Goal: Task Accomplishment & Management: Complete application form

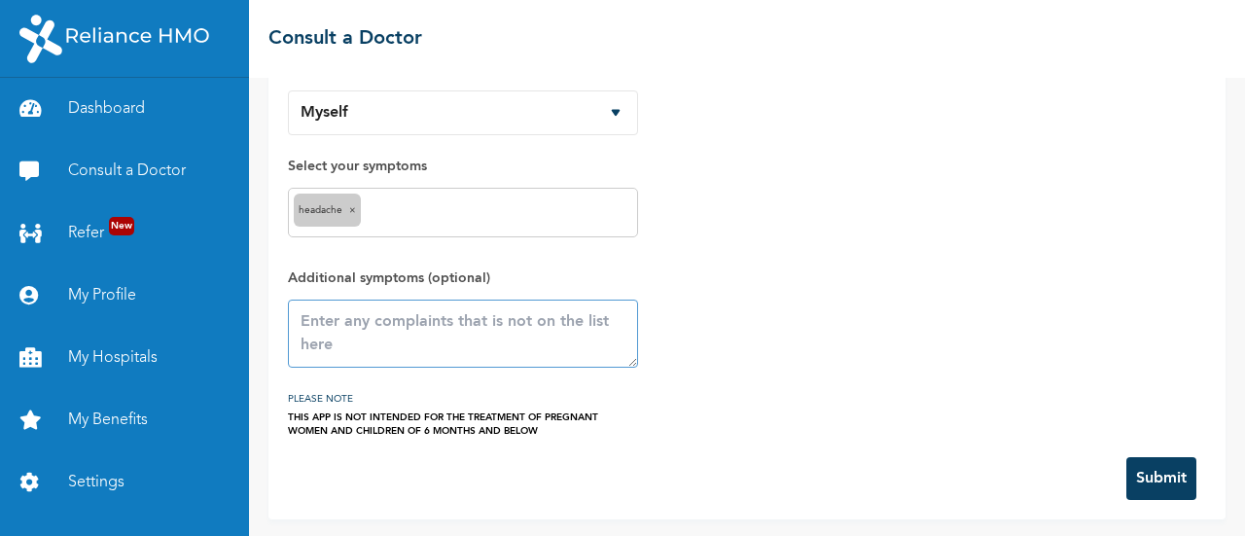
drag, startPoint x: 480, startPoint y: 322, endPoint x: 482, endPoint y: 334, distance: 11.8
click at [480, 322] on textarea at bounding box center [463, 334] width 350 height 68
click at [434, 336] on textarea at bounding box center [463, 334] width 350 height 68
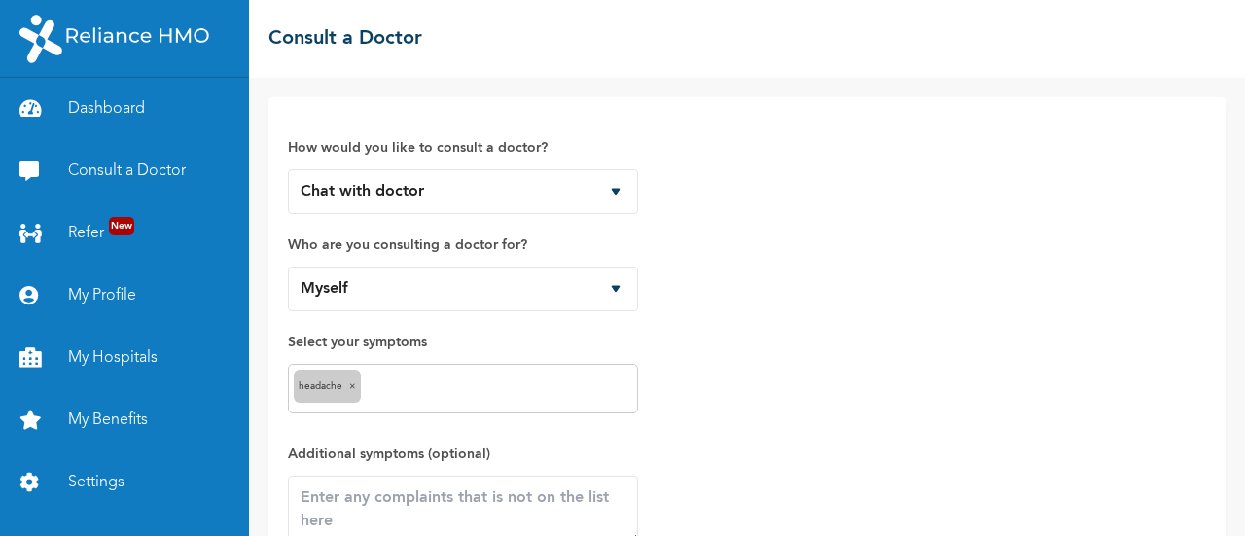
click at [469, 383] on input "text" at bounding box center [499, 388] width 267 height 23
click at [475, 379] on input "text" at bounding box center [527, 388] width 210 height 23
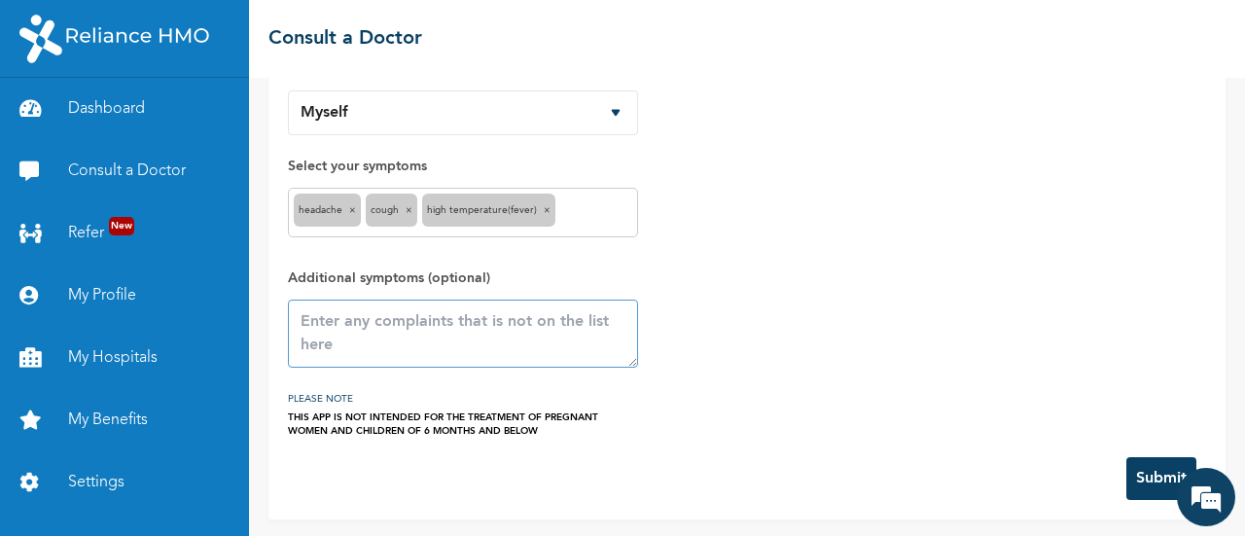
click at [508, 331] on textarea at bounding box center [463, 334] width 350 height 68
type textarea "Is basically just cough"
click at [1148, 459] on button "Submit" at bounding box center [1162, 478] width 70 height 43
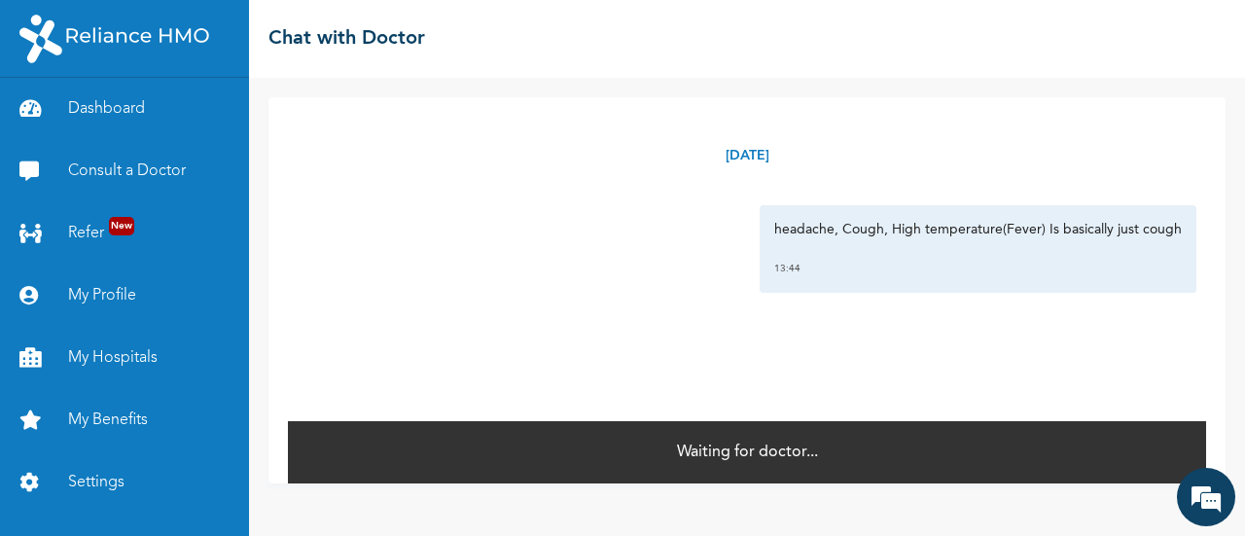
click at [660, 258] on div "headache, Cough, High temperature(Fever) Is basically just cough 13:44" at bounding box center [747, 249] width 899 height 88
click at [784, 229] on p "headache, Cough, High temperature(Fever) Is basically just cough" at bounding box center [978, 229] width 408 height 19
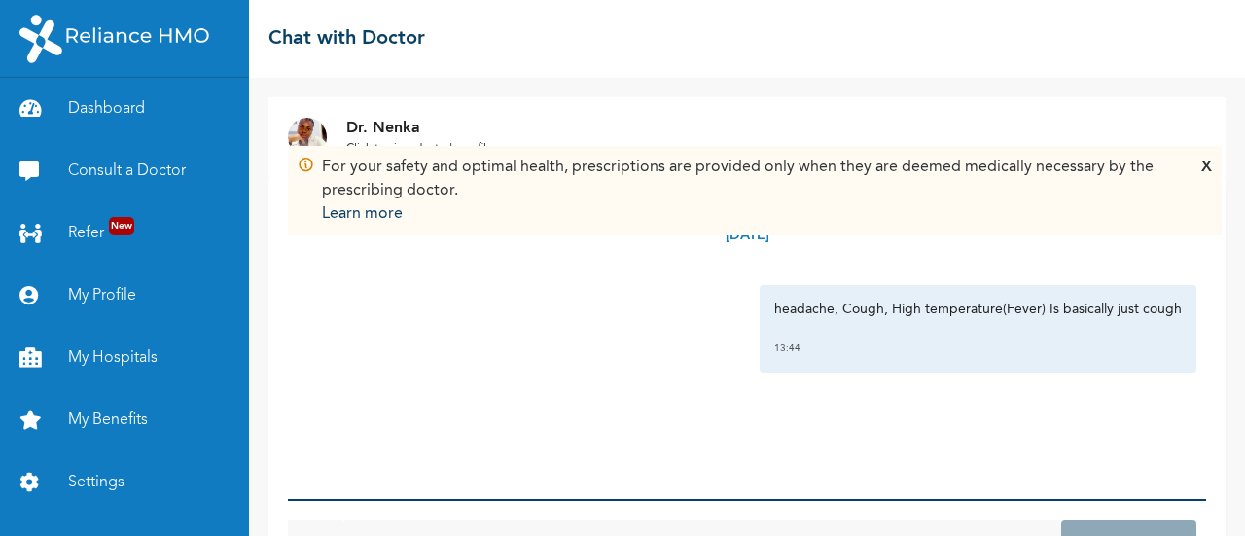
click at [1208, 170] on div "X" at bounding box center [1206, 191] width 11 height 70
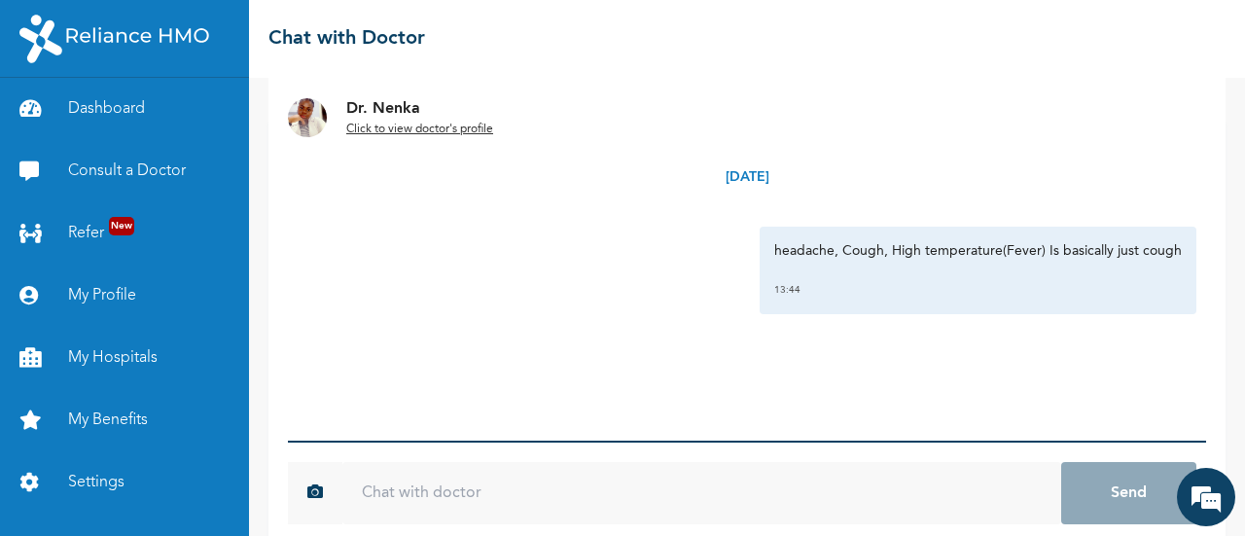
scroll to position [85, 0]
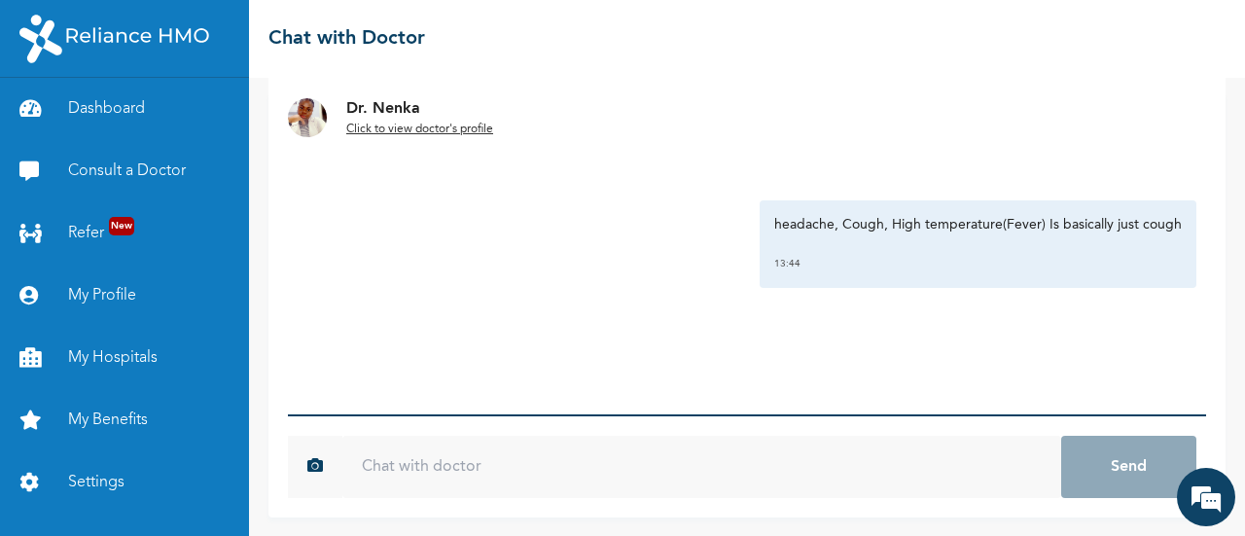
click at [641, 466] on input "text" at bounding box center [701, 467] width 719 height 62
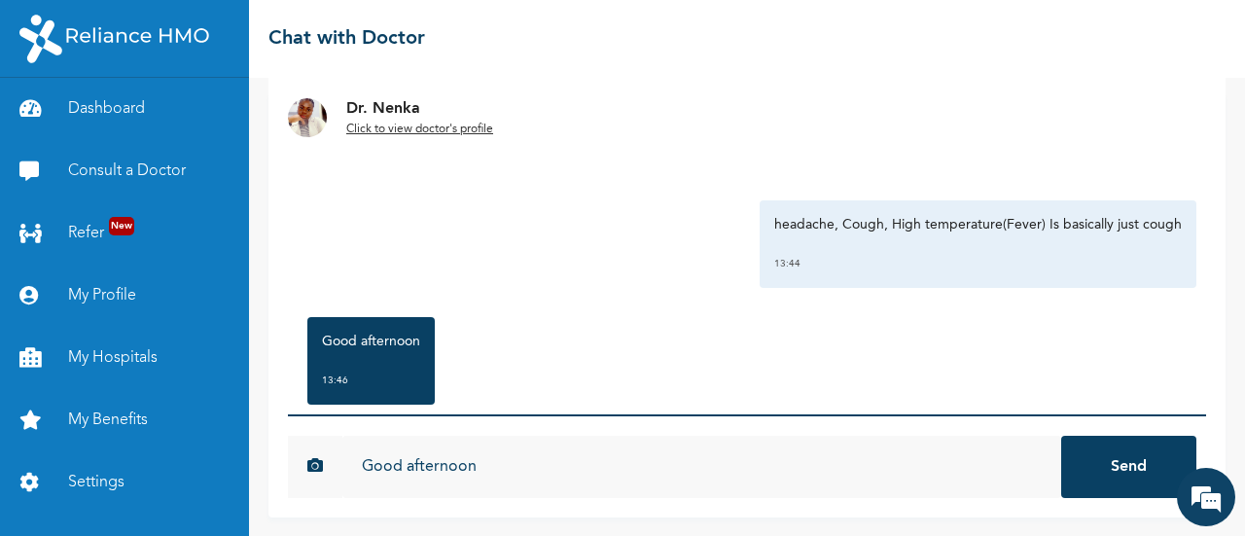
type input "Good afternoon"
click at [1061, 436] on button "Send" at bounding box center [1128, 467] width 135 height 62
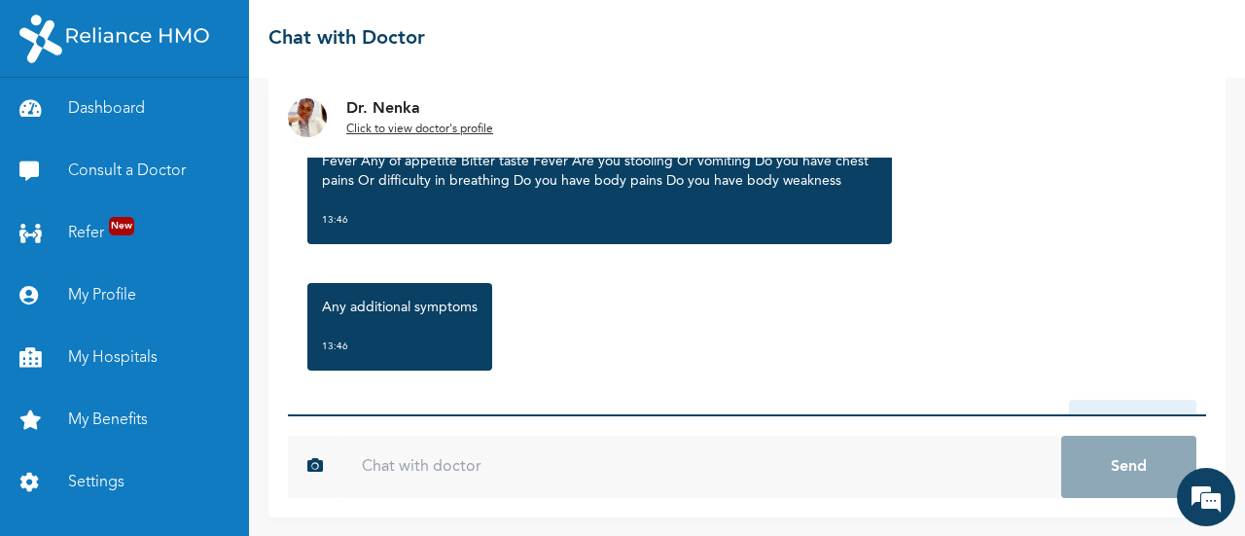
scroll to position [336, 0]
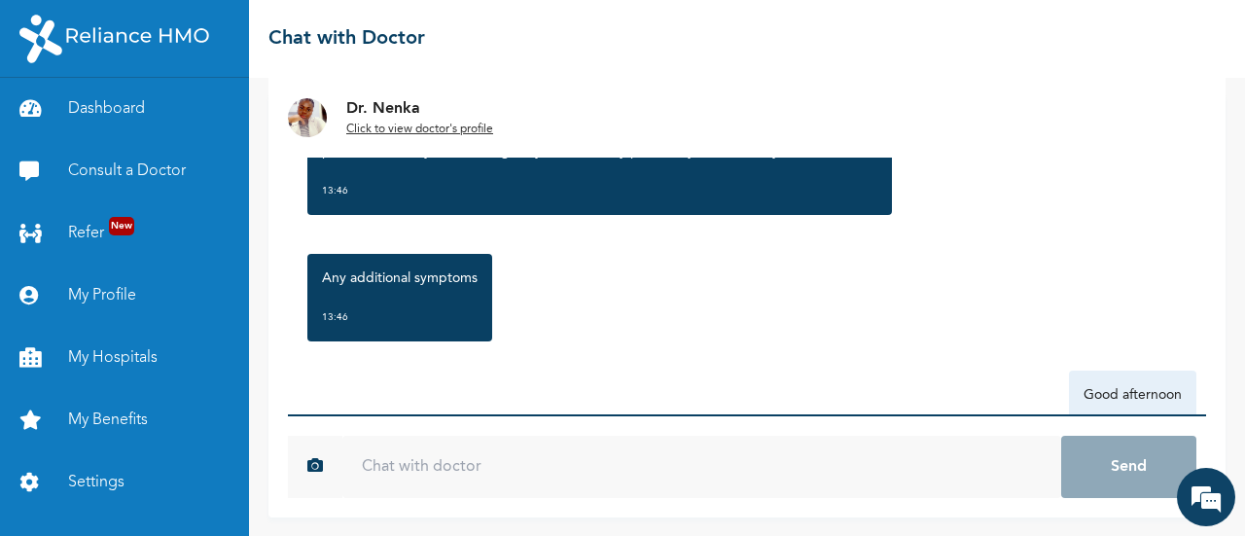
click at [637, 470] on input "text" at bounding box center [701, 467] width 719 height 62
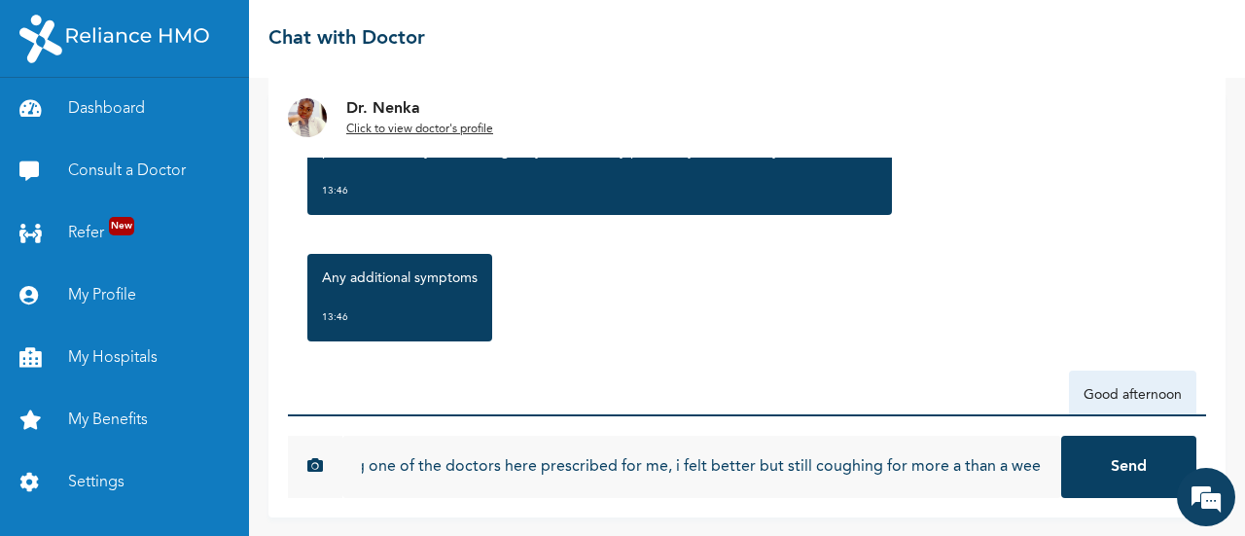
scroll to position [0, 302]
type input "No not stooling, i already took some drug one of the doctors here prescribed fo…"
click at [1061, 436] on button "Send" at bounding box center [1128, 467] width 135 height 62
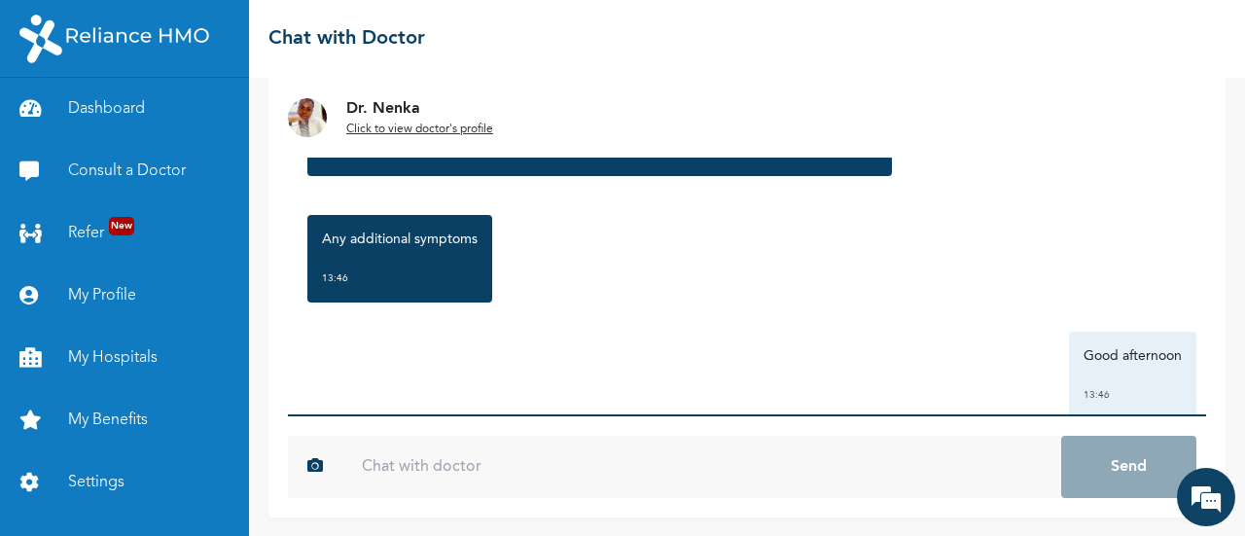
scroll to position [180, 0]
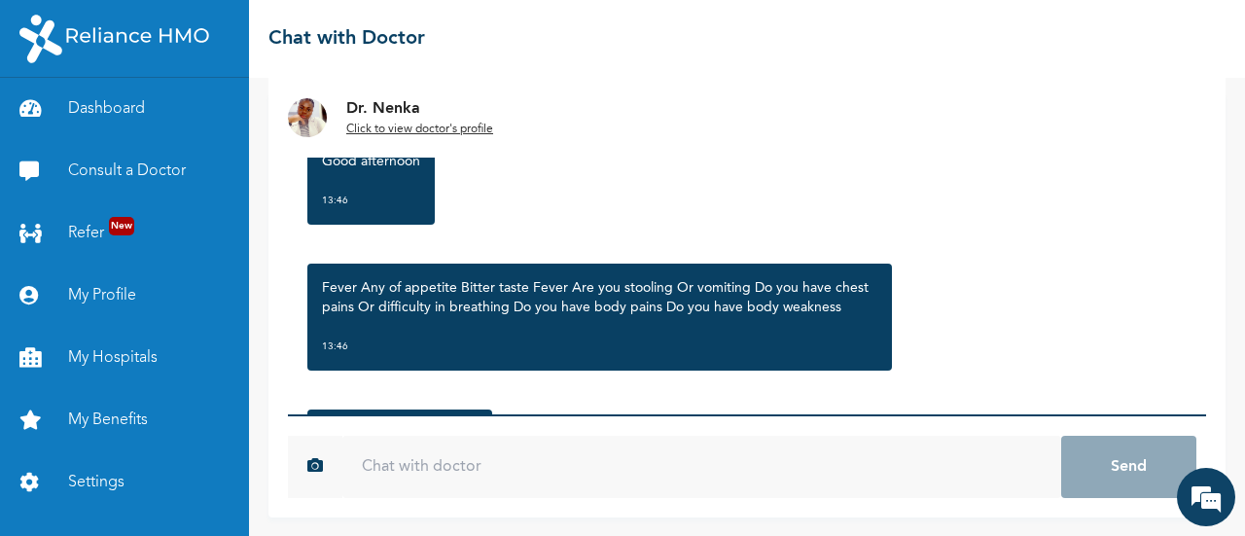
click at [650, 464] on input "text" at bounding box center [701, 467] width 719 height 62
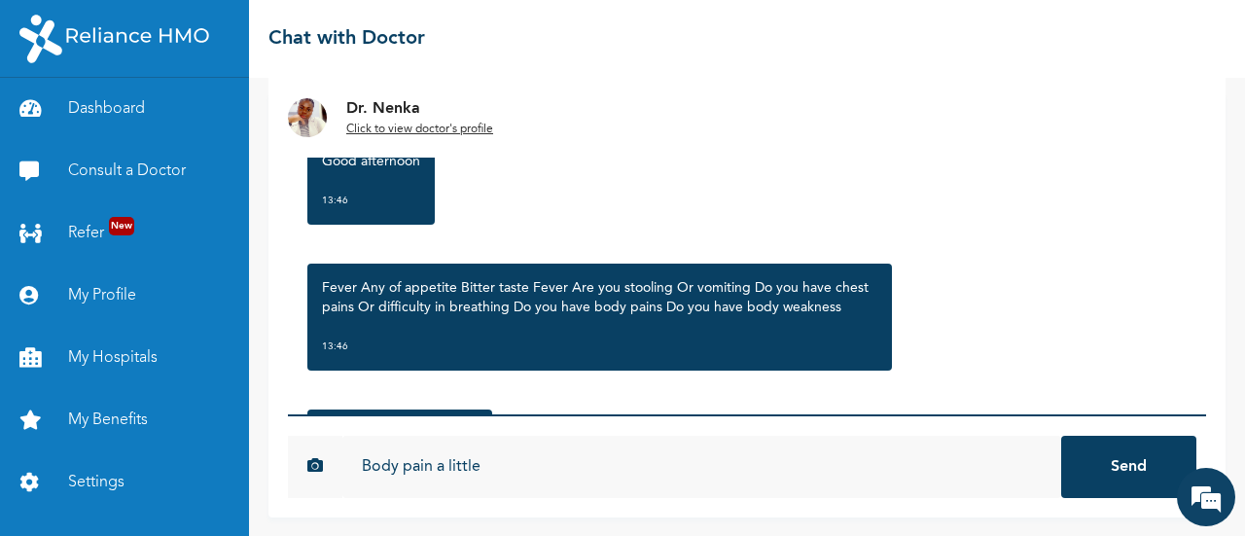
type input "Body pain a little"
click at [1061, 436] on button "Send" at bounding box center [1128, 467] width 135 height 62
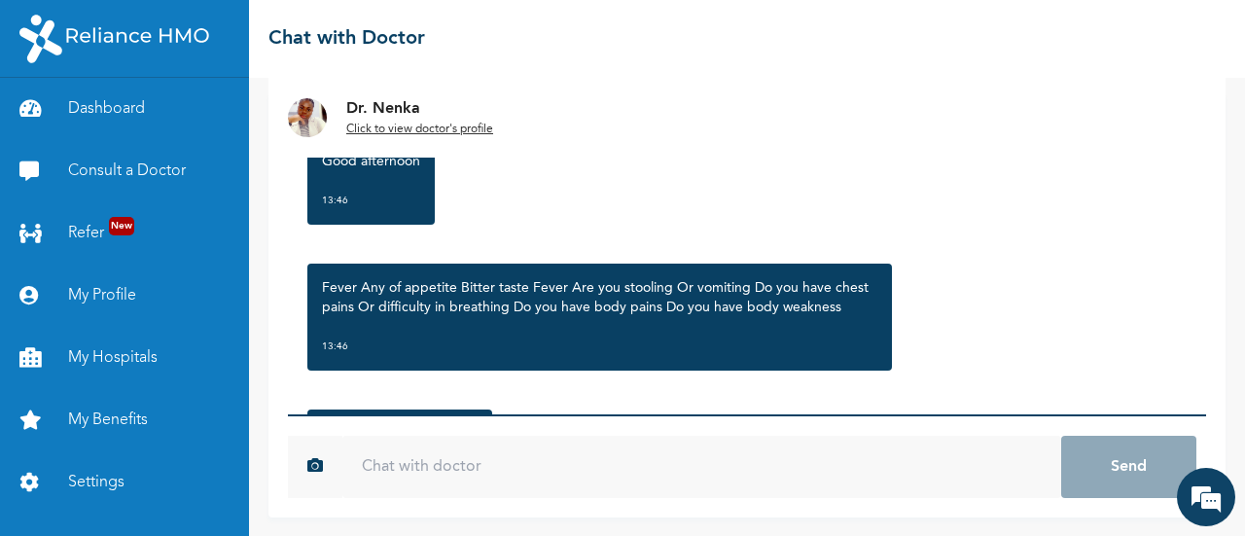
click at [543, 469] on input "text" at bounding box center [701, 467] width 719 height 62
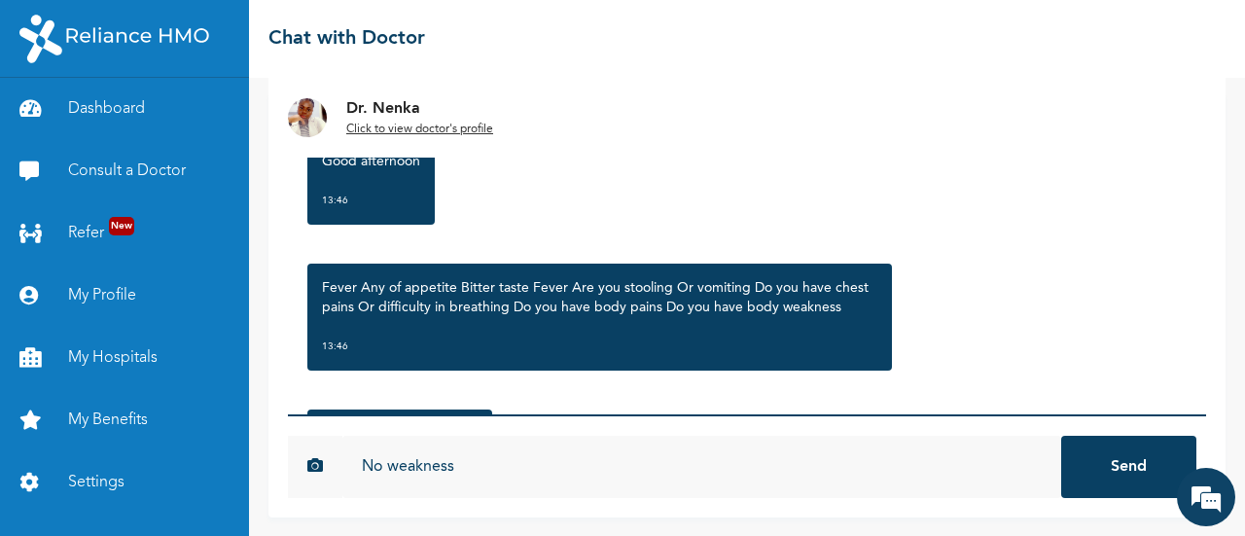
type input "No weakness"
click at [1061, 436] on button "Send" at bounding box center [1128, 467] width 135 height 62
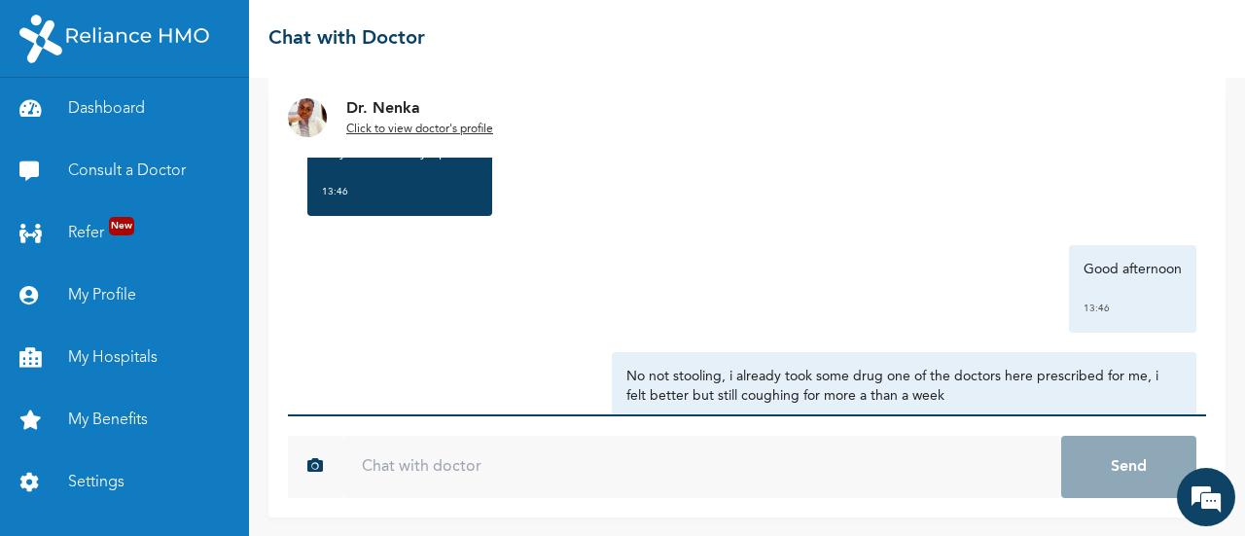
scroll to position [783, 0]
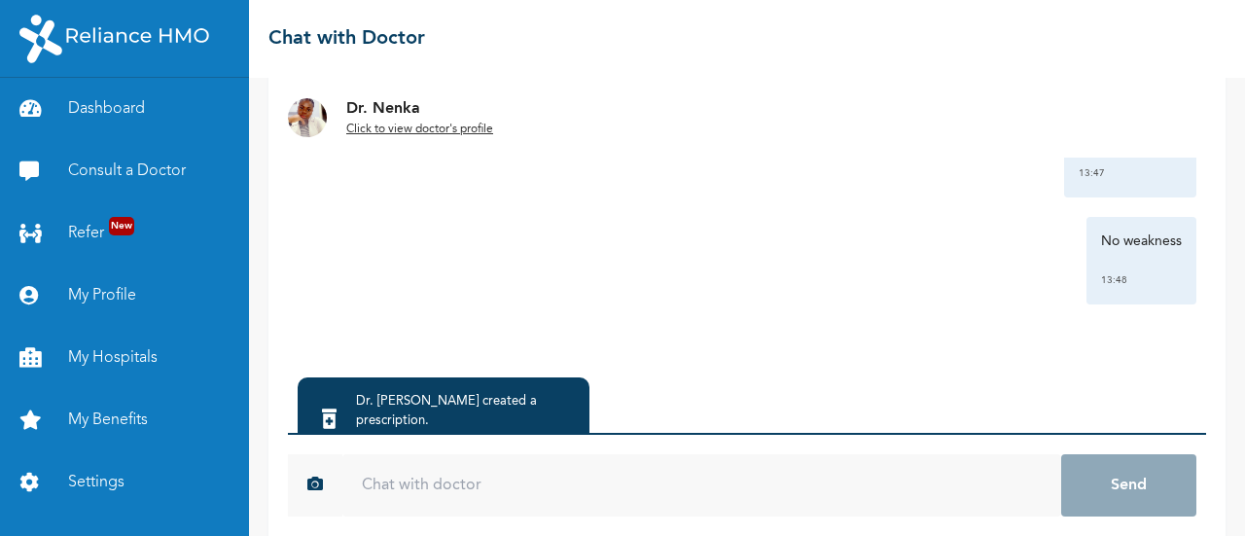
scroll to position [195, 0]
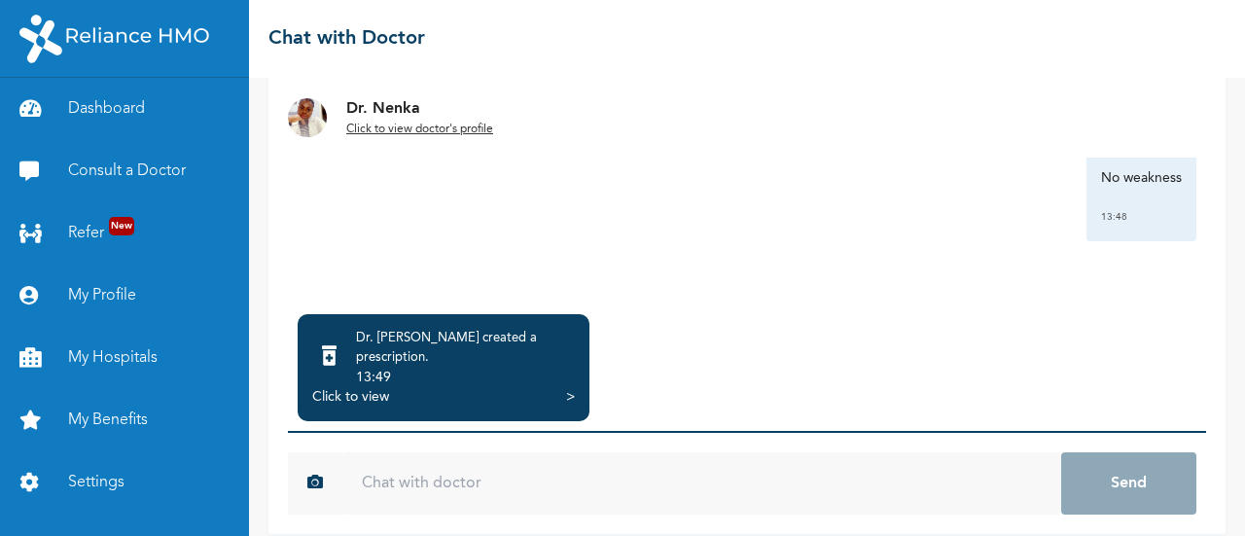
click at [556, 387] on div "Click to view >" at bounding box center [443, 396] width 263 height 19
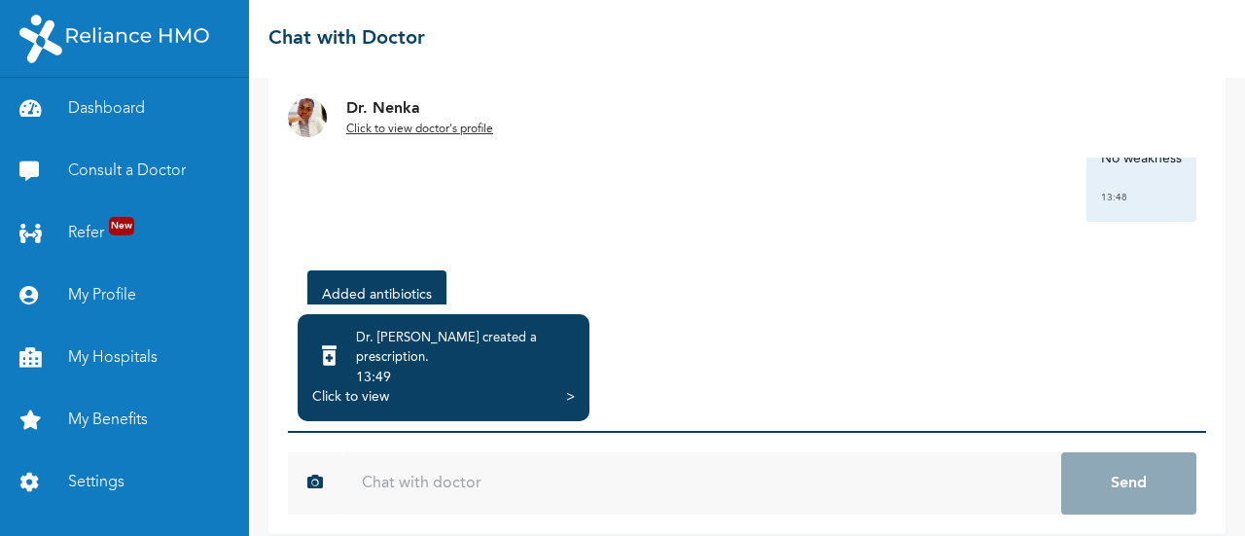
click at [572, 387] on div ">" at bounding box center [570, 396] width 9 height 19
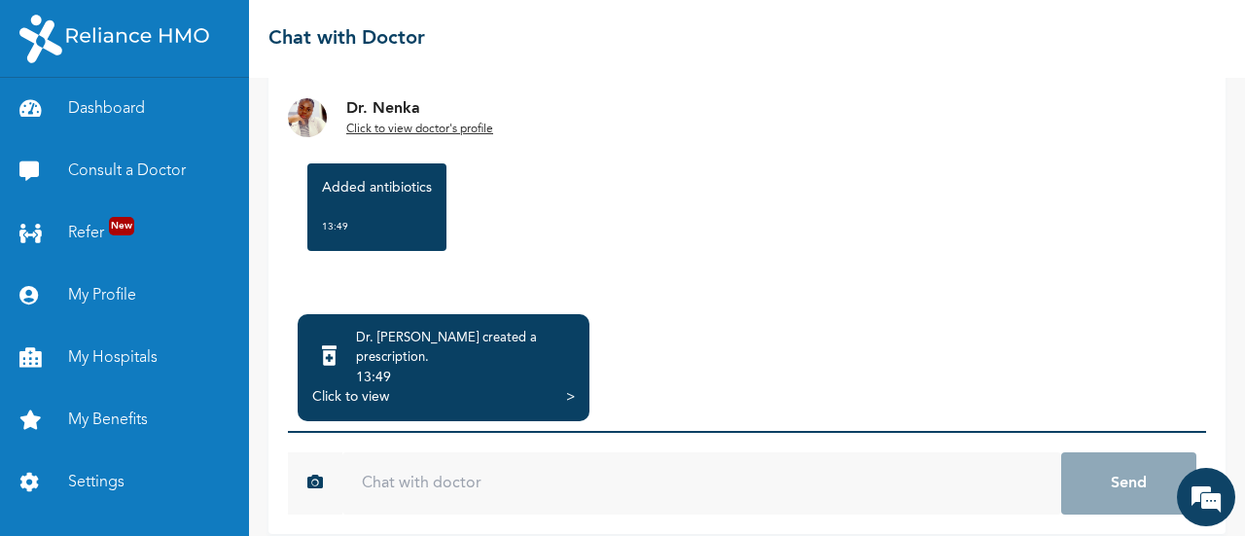
scroll to position [929, 0]
click at [532, 466] on input "text" at bounding box center [701, 483] width 719 height 62
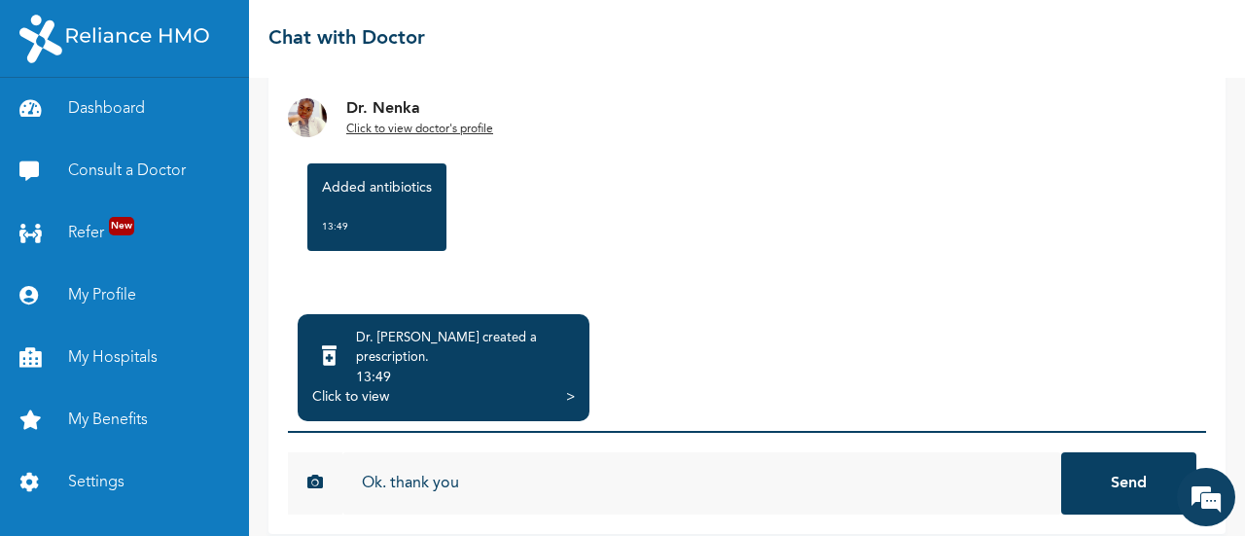
scroll to position [0, 0]
type input "Ok. thank you"
click at [1061, 452] on button "Send" at bounding box center [1128, 483] width 135 height 62
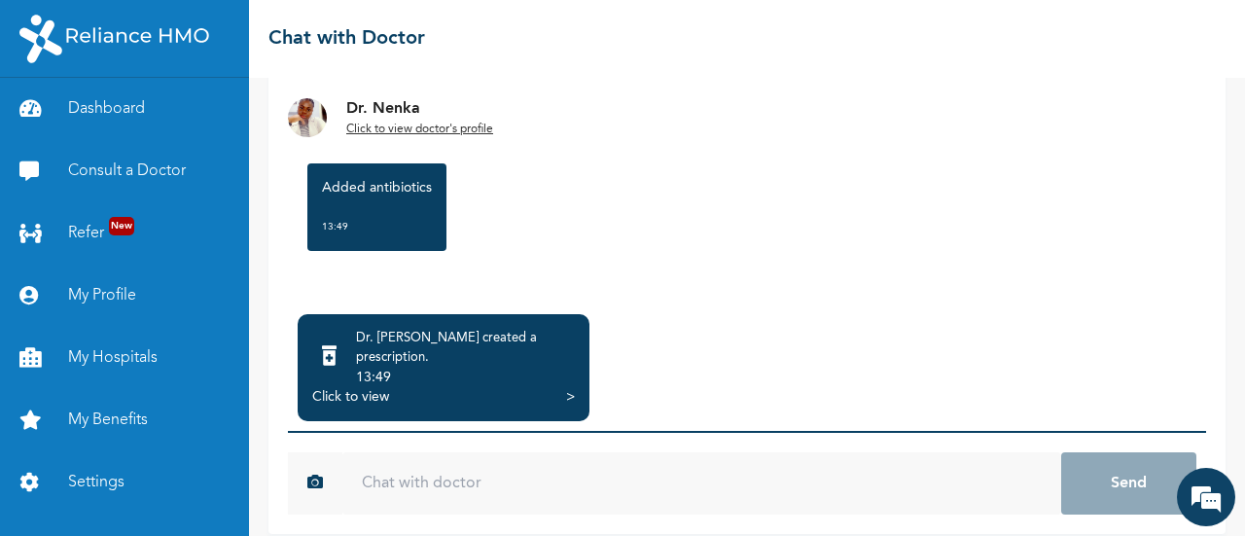
click at [564, 387] on div "Click to view >" at bounding box center [443, 396] width 263 height 19
click at [570, 387] on div ">" at bounding box center [570, 396] width 9 height 19
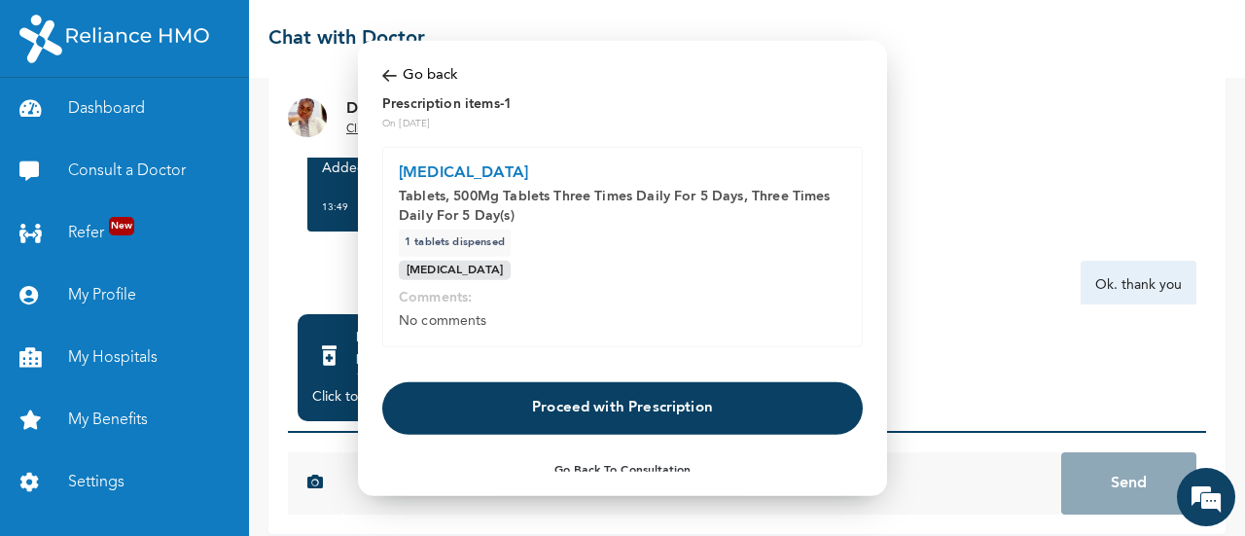
click at [662, 412] on button "Proceed with Prescription" at bounding box center [622, 408] width 481 height 53
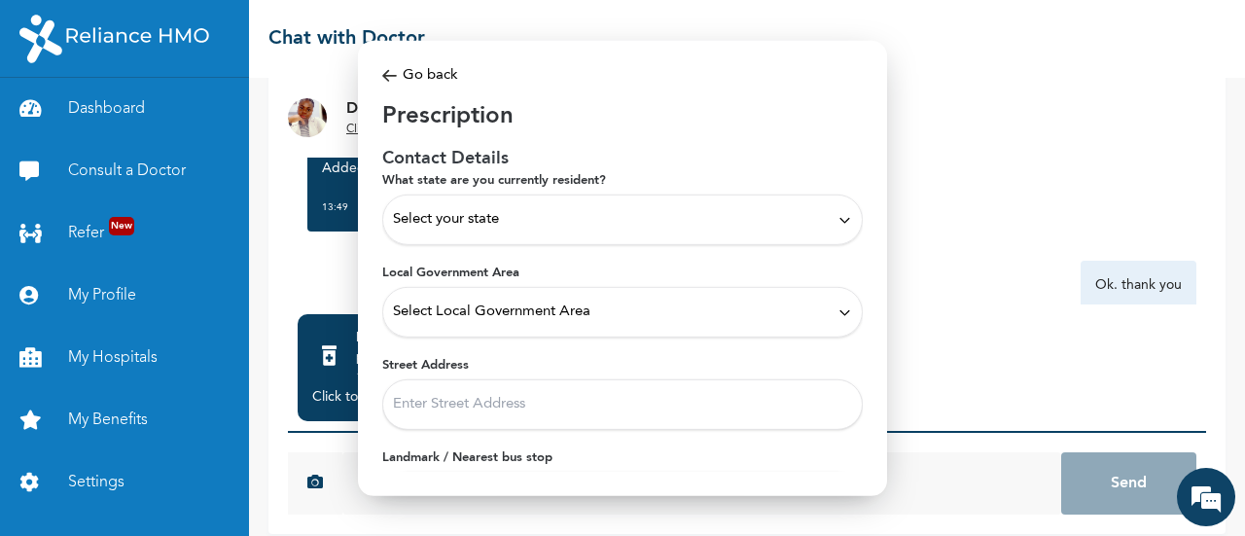
click at [710, 225] on div "Select your state" at bounding box center [622, 219] width 459 height 21
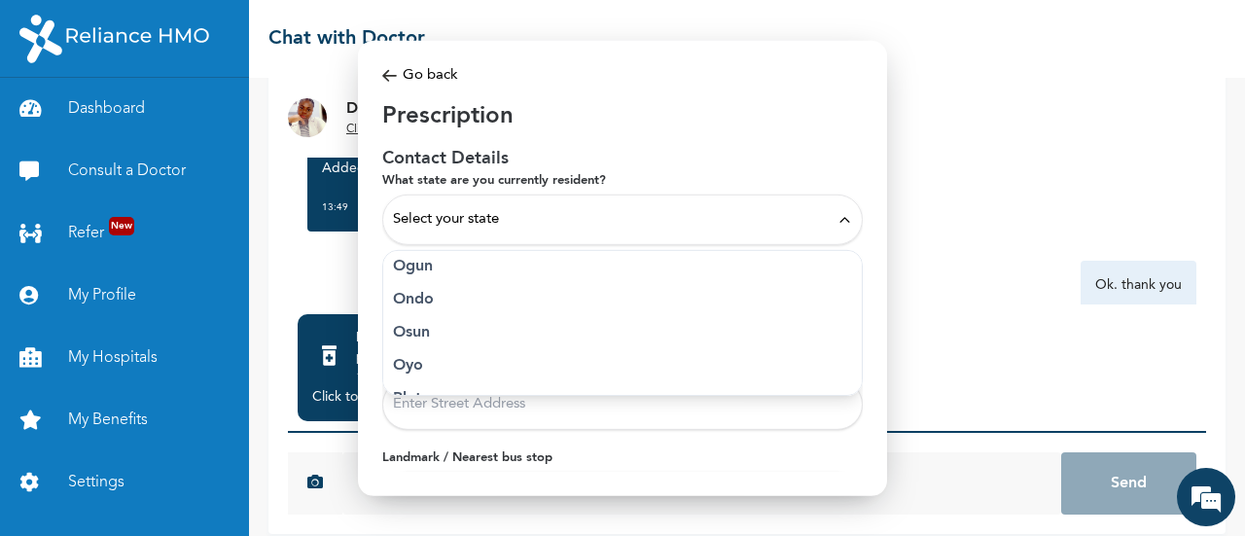
scroll to position [709, 0]
click at [438, 361] on p "[GEOGRAPHIC_DATA]" at bounding box center [622, 361] width 459 height 23
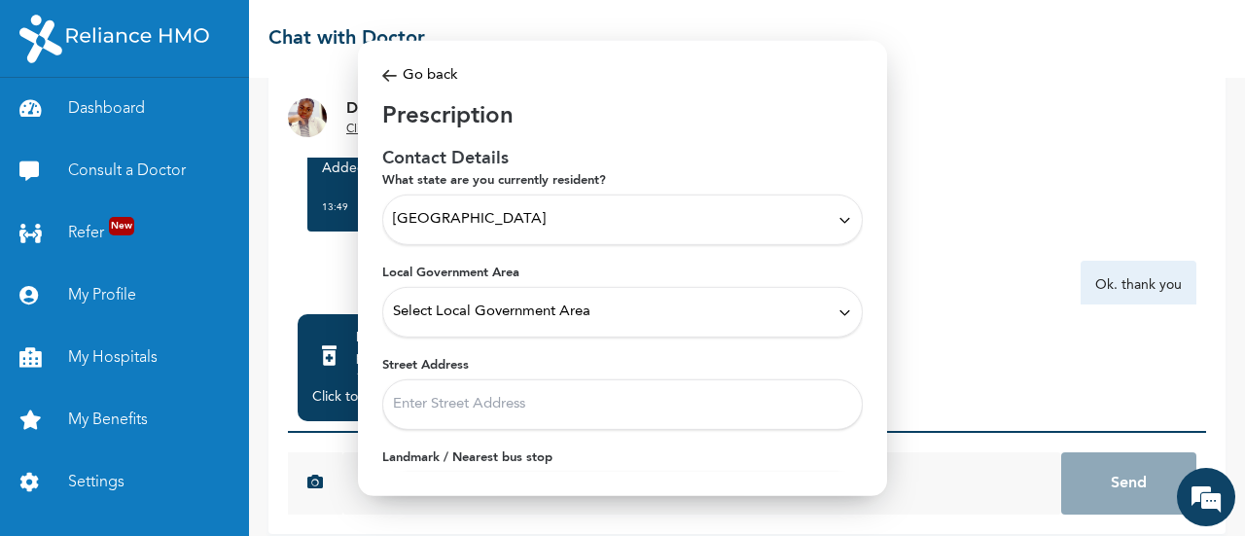
click at [602, 408] on input "Street Address" at bounding box center [622, 404] width 481 height 51
type input "2 [PERSON_NAME]"
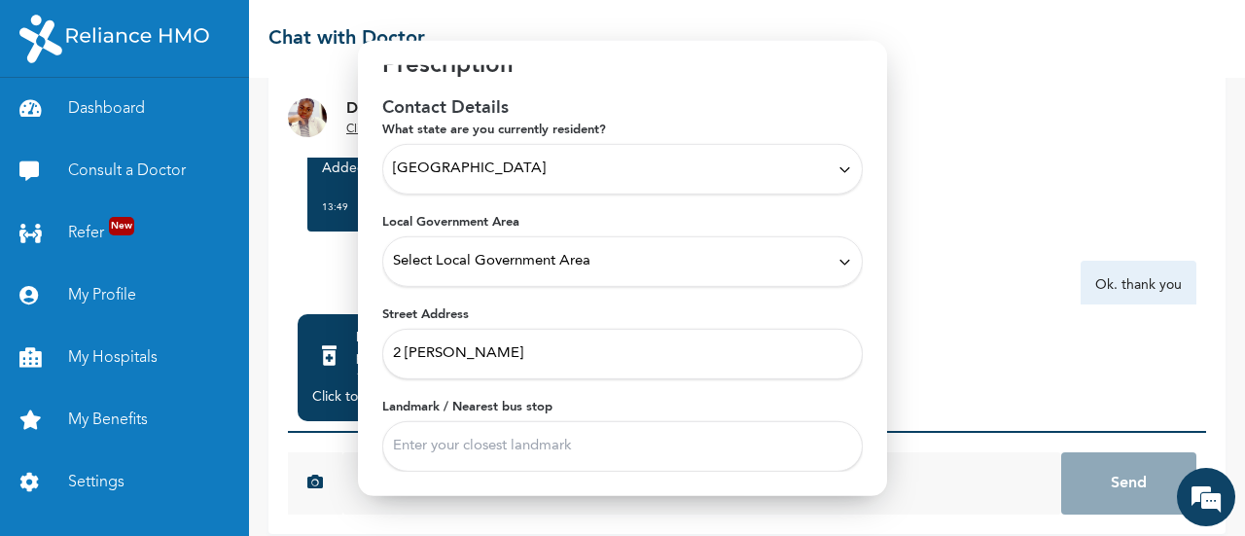
scroll to position [120, 0]
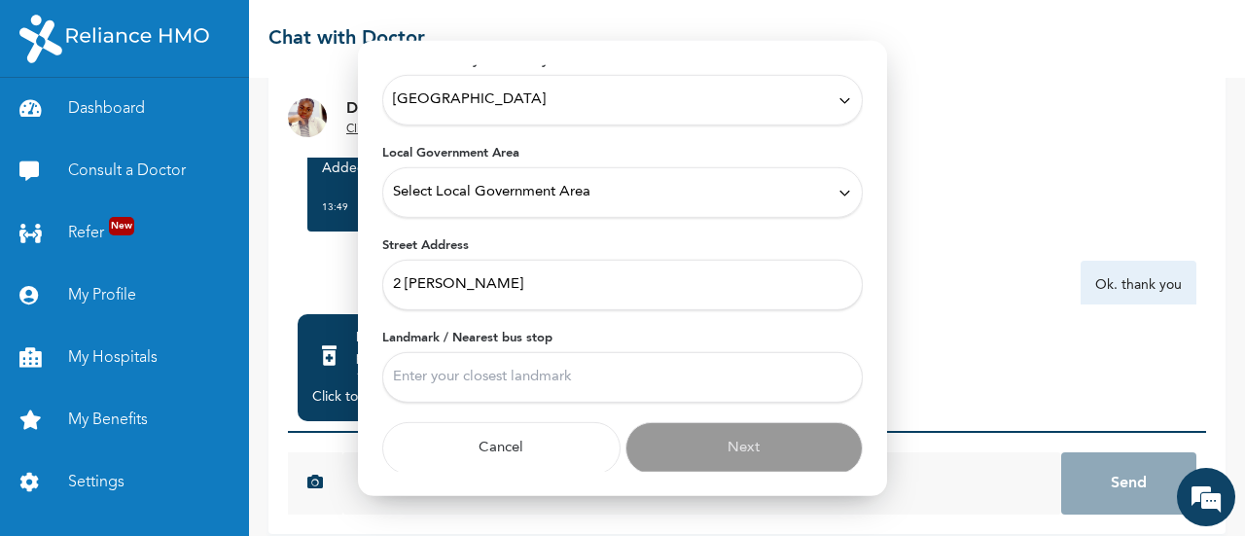
click at [586, 380] on input "Landmark / Nearest bus stop" at bounding box center [622, 377] width 481 height 51
type input "Igbobi [GEOGRAPHIC_DATA] Fadeyi"
click at [666, 308] on form "What state are you currently resident? Lagos Local Government Area Select Local…" at bounding box center [622, 264] width 481 height 422
click at [667, 289] on input "2 [PERSON_NAME]" at bounding box center [622, 285] width 481 height 51
type input "2 [PERSON_NAME]"
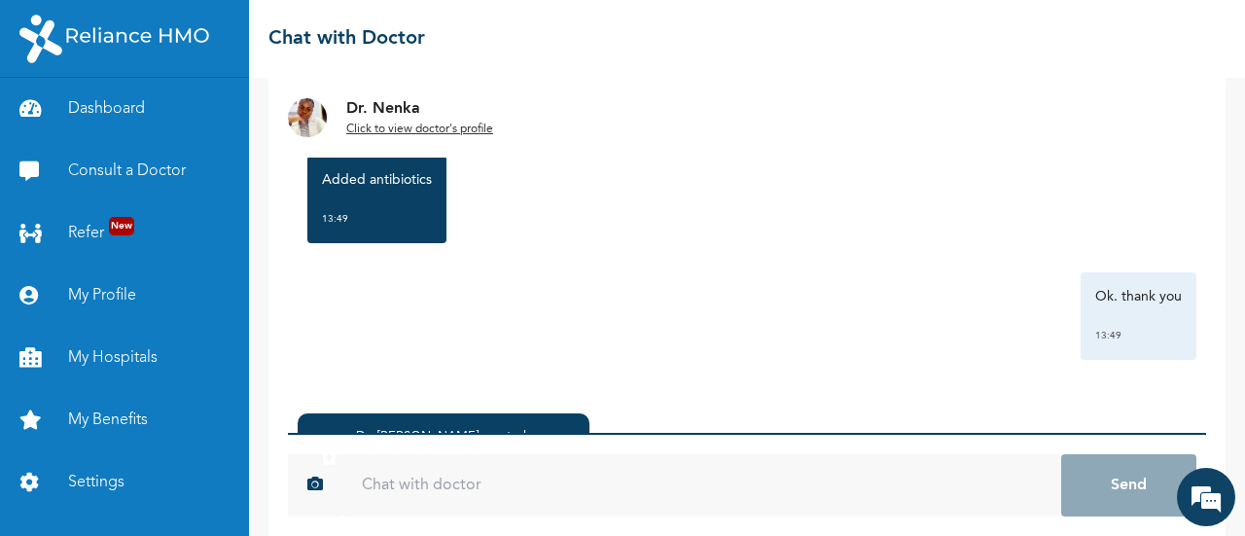
scroll to position [195, 0]
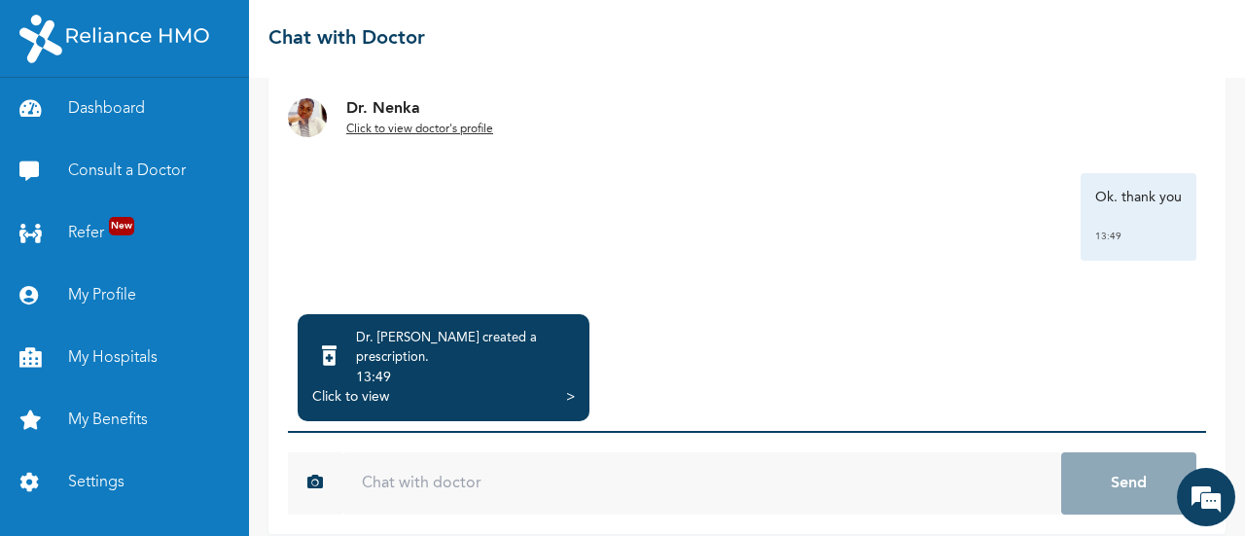
click at [518, 368] on div "13:49" at bounding box center [465, 377] width 219 height 19
click at [574, 387] on div ">" at bounding box center [570, 396] width 9 height 19
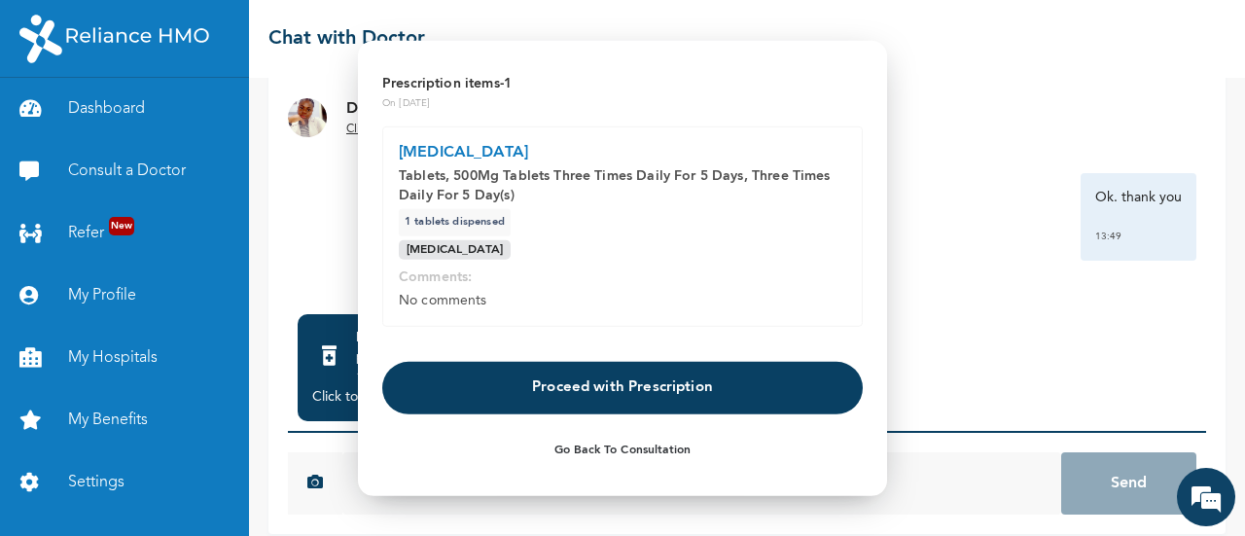
scroll to position [0, 0]
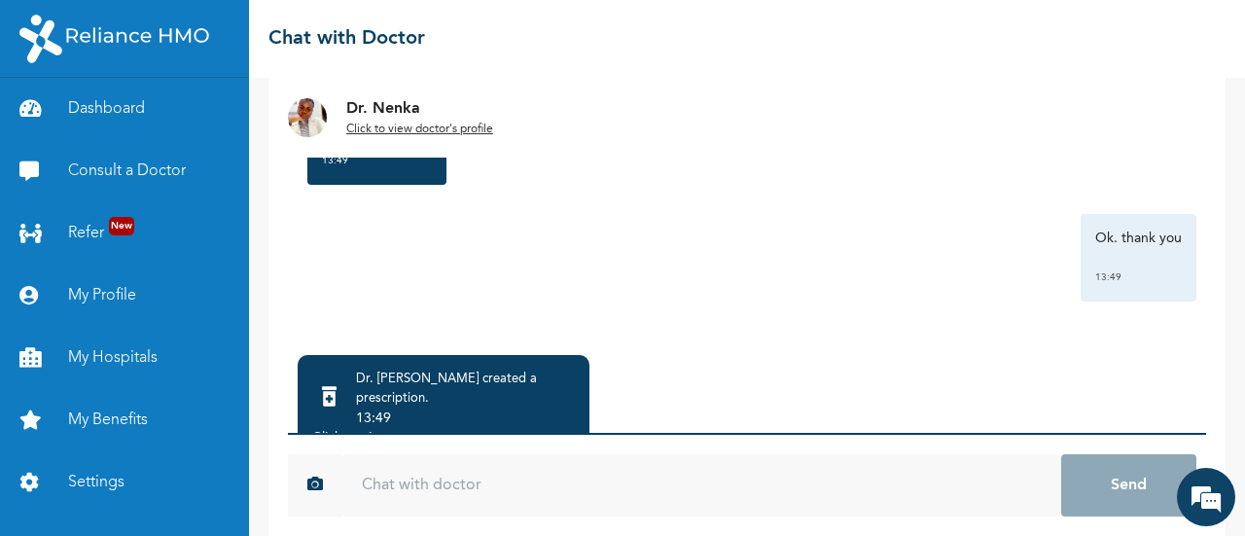
scroll to position [195, 0]
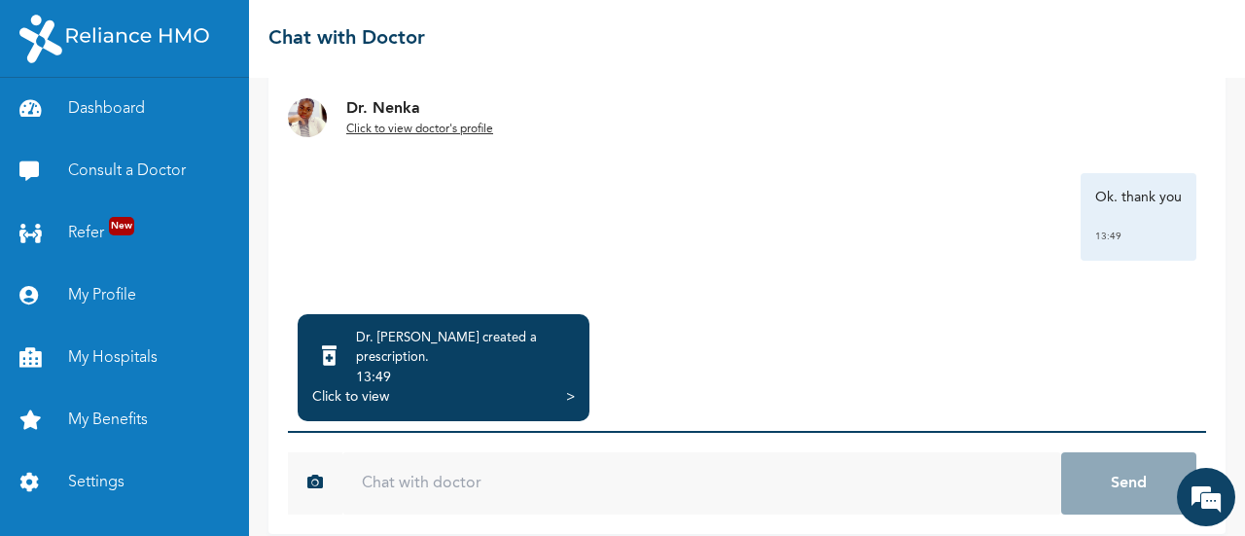
click at [569, 387] on div ">" at bounding box center [570, 396] width 9 height 19
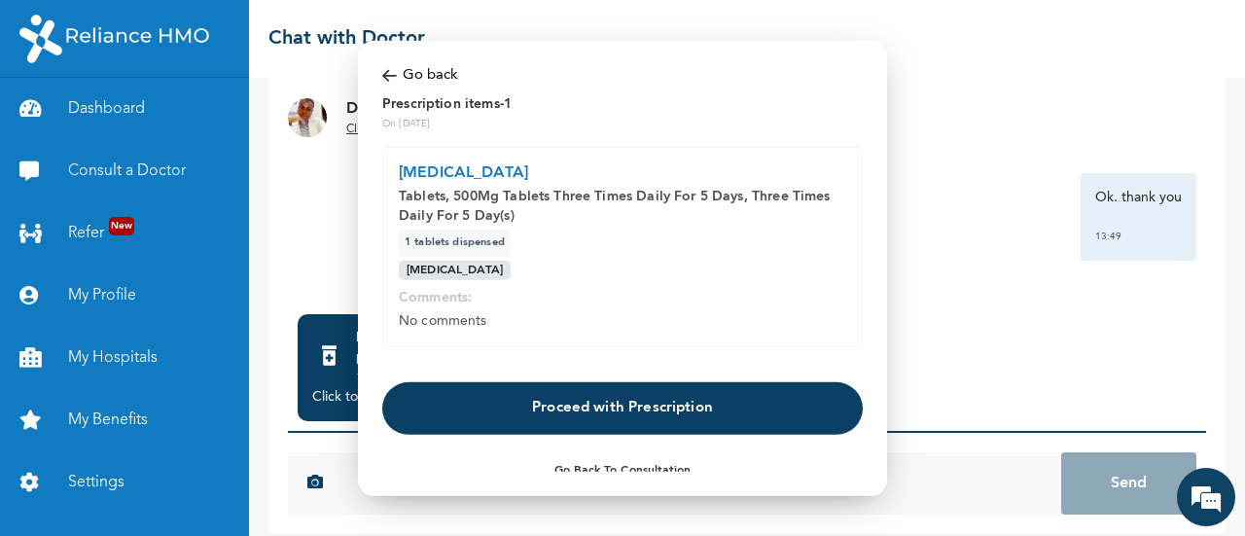
click at [679, 429] on button "Proceed with Prescription" at bounding box center [622, 408] width 481 height 53
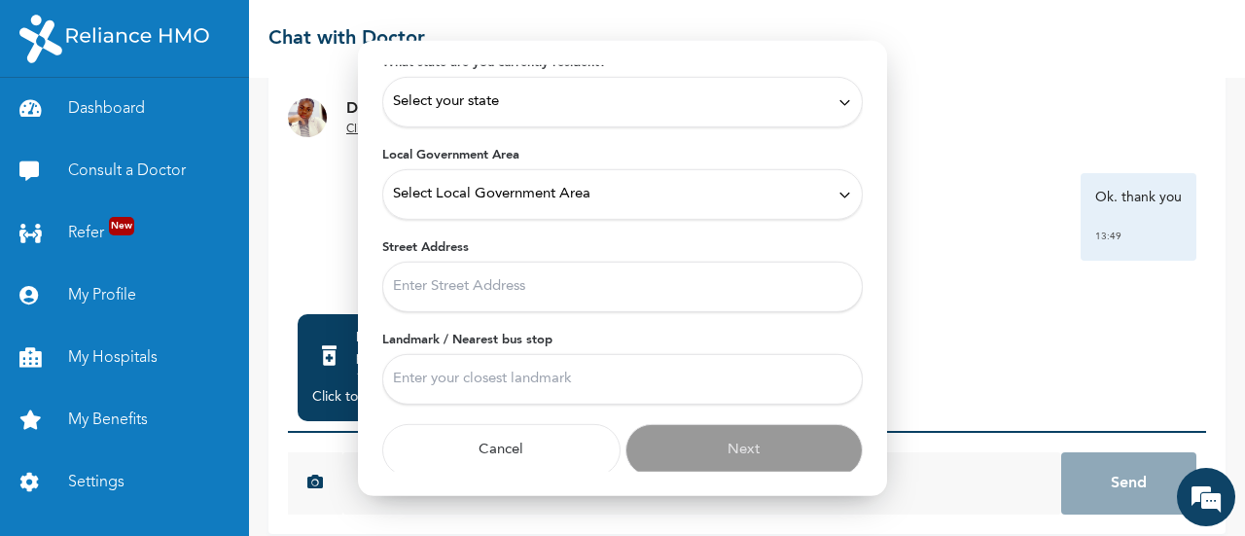
scroll to position [120, 0]
click at [553, 284] on input "Street Address" at bounding box center [622, 285] width 481 height 51
click at [605, 287] on input "2 [PERSON_NAME]" at bounding box center [622, 285] width 481 height 51
type input "2 [PERSON_NAME]"
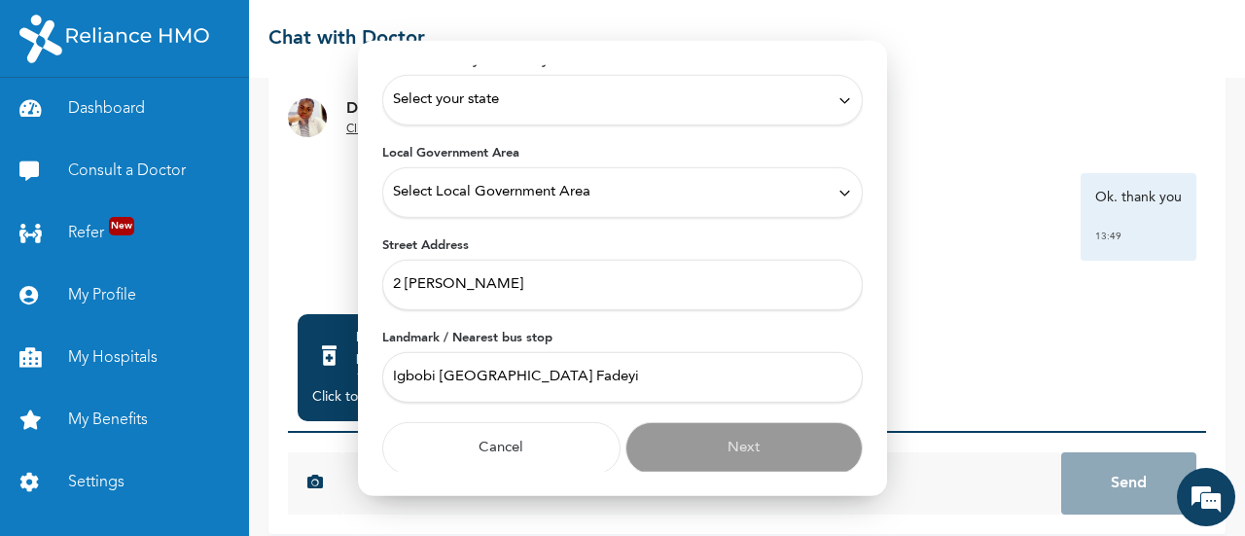
click at [669, 379] on input "Igbobi [GEOGRAPHIC_DATA] Fadeyi" at bounding box center [622, 377] width 481 height 51
type input "Igbobi [GEOGRAPHIC_DATA] Fadeyi"
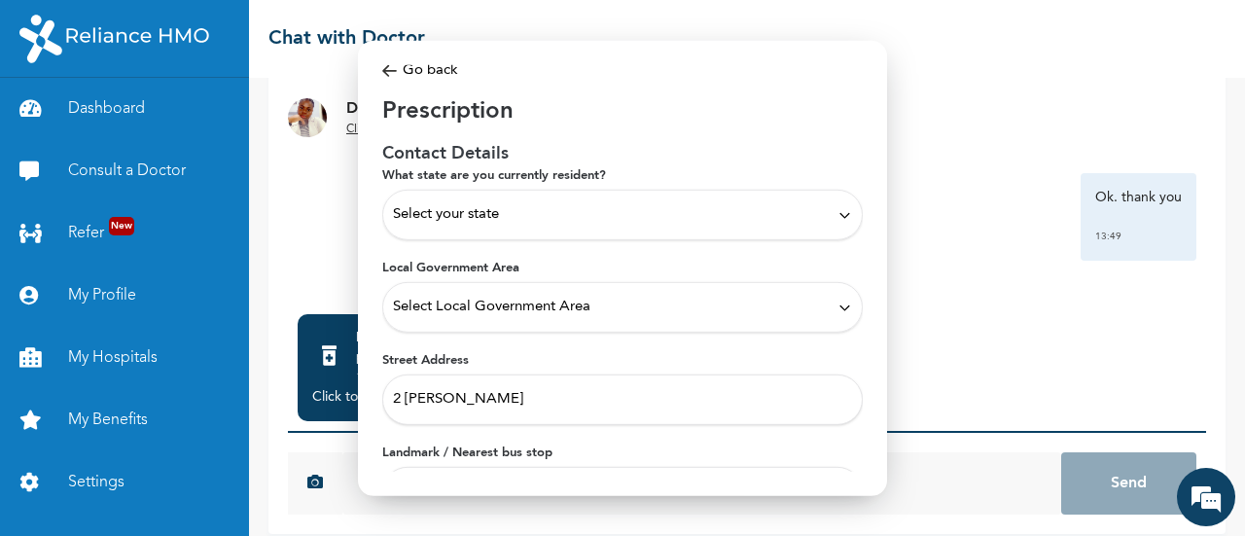
scroll to position [0, 0]
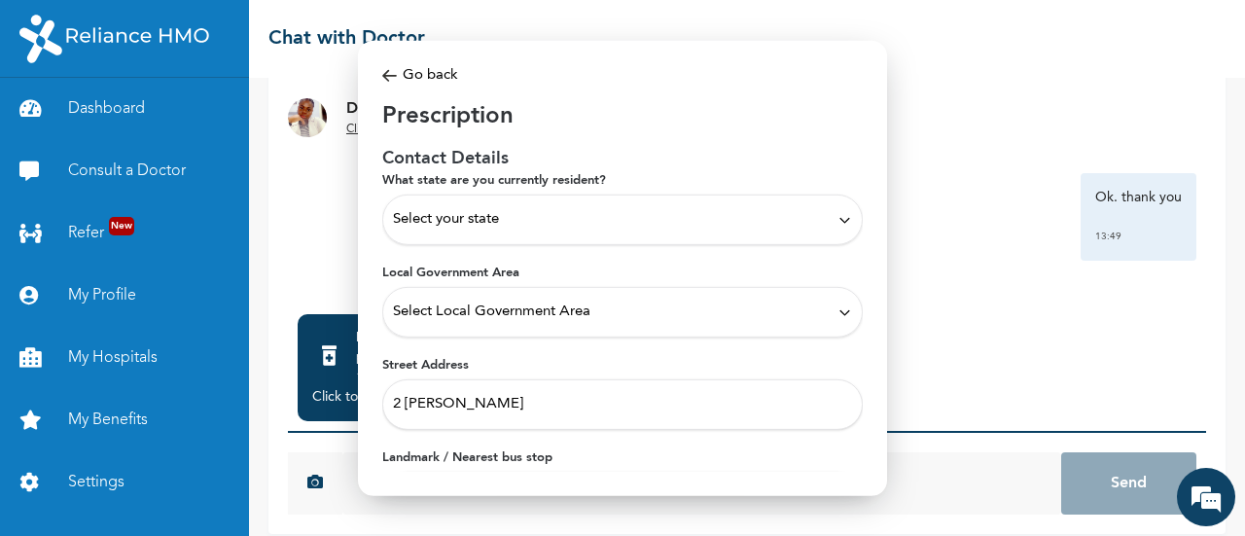
click at [679, 217] on div "Select your state" at bounding box center [622, 219] width 459 height 21
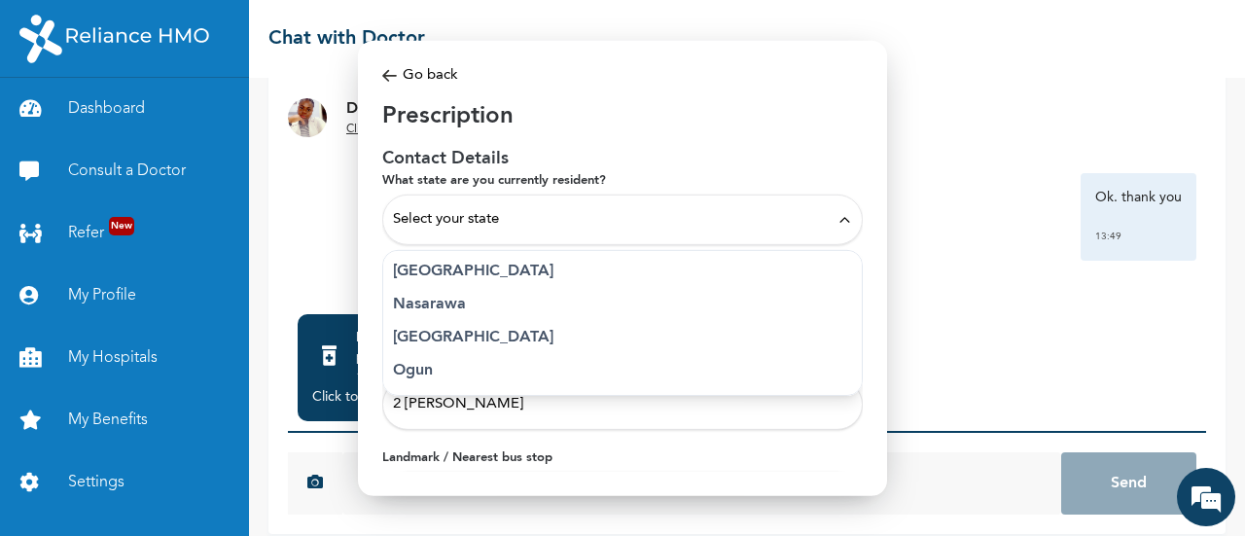
scroll to position [778, 0]
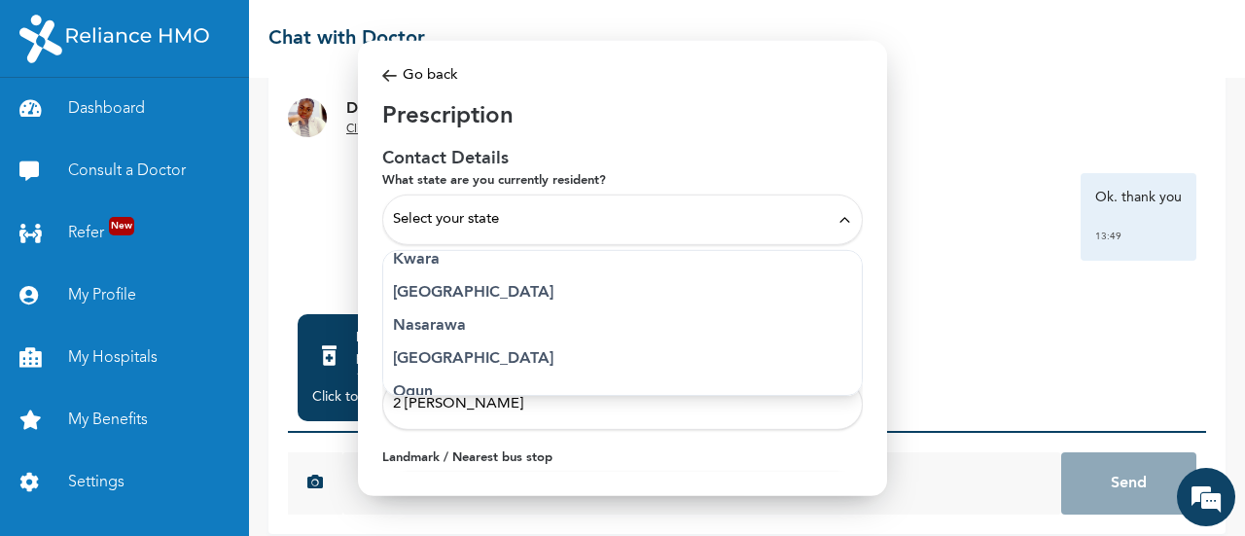
click at [496, 297] on p "[GEOGRAPHIC_DATA]" at bounding box center [622, 292] width 459 height 23
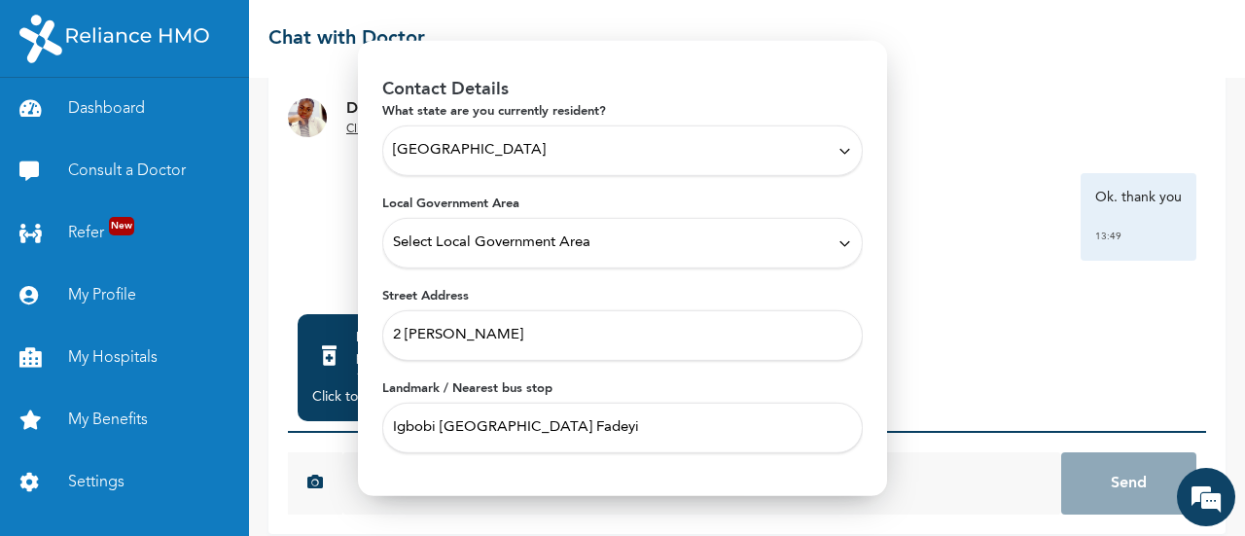
scroll to position [120, 0]
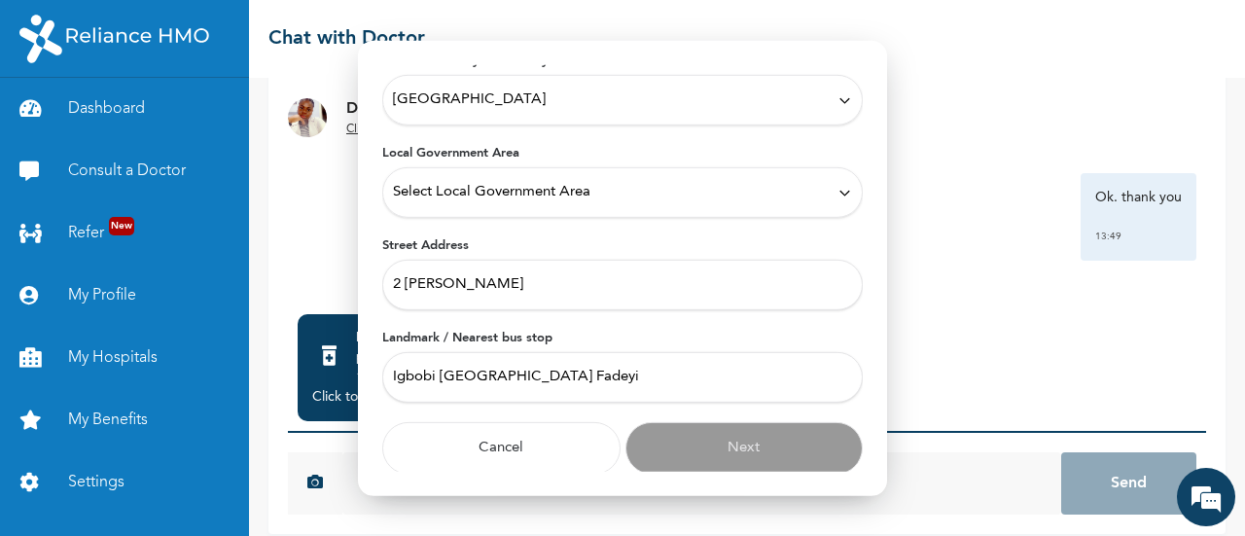
click at [798, 196] on div "Select Local Government Area" at bounding box center [622, 192] width 459 height 21
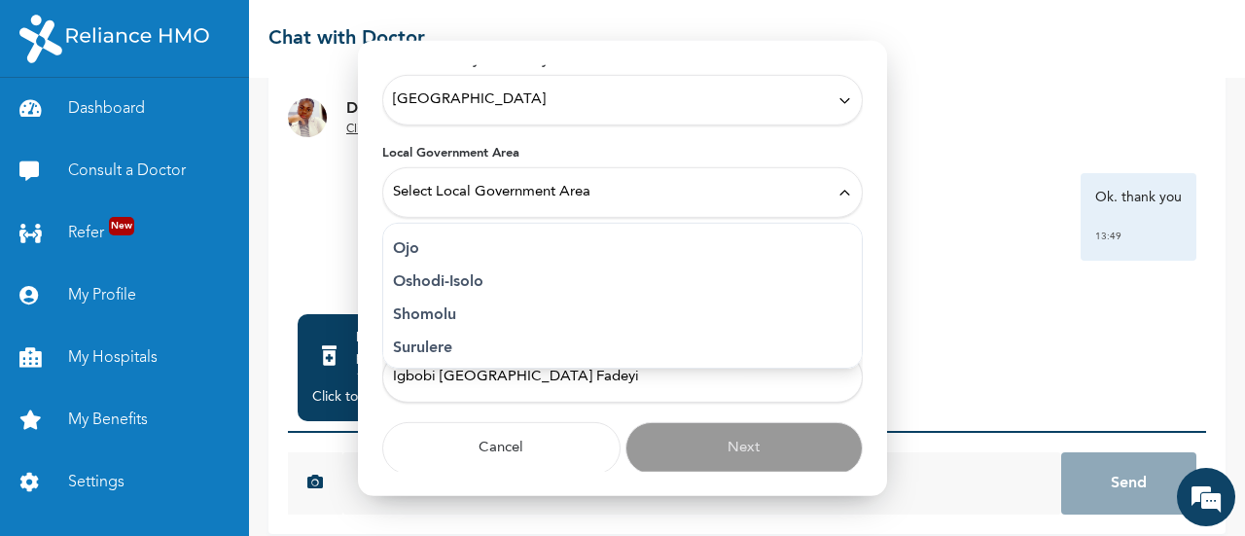
scroll to position [536, 0]
click at [481, 309] on p "Shomolu" at bounding box center [622, 309] width 459 height 23
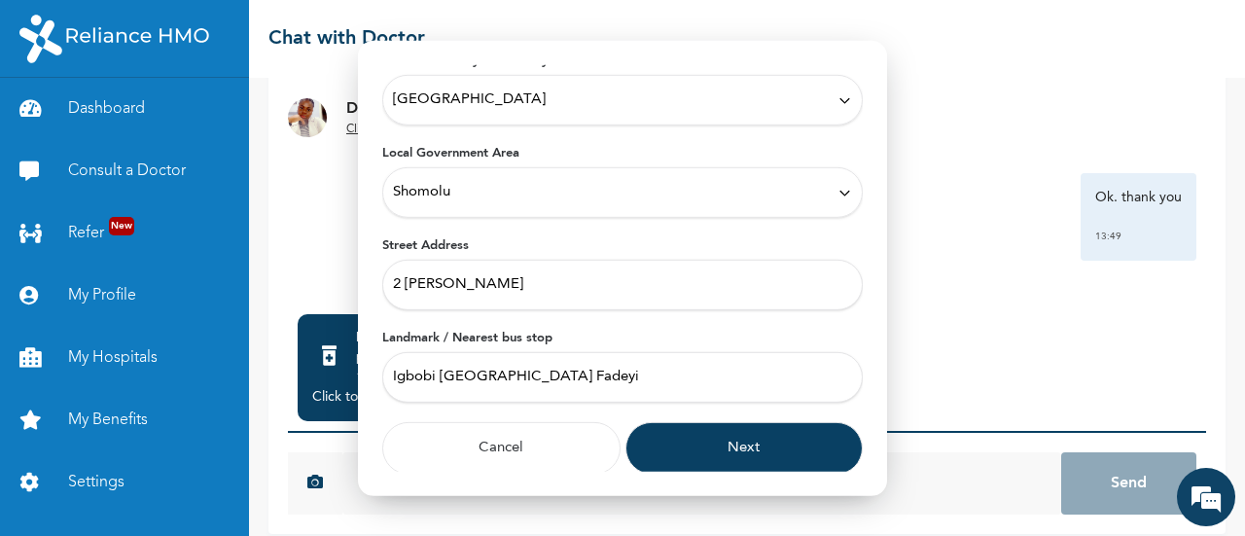
click at [773, 437] on button "Next" at bounding box center [745, 448] width 238 height 53
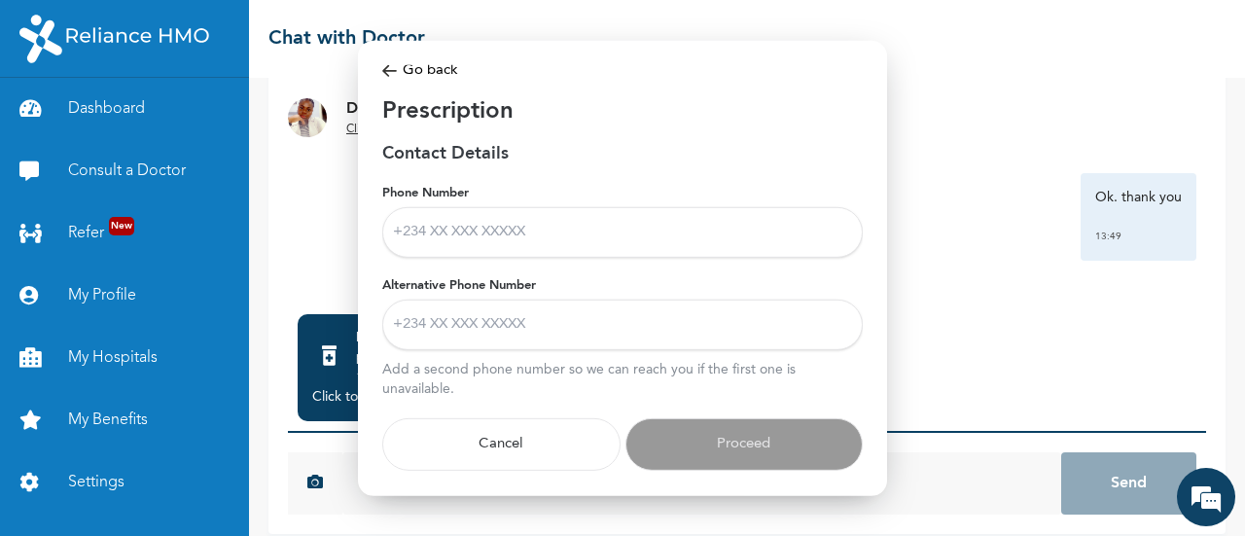
scroll to position [18, 0]
click at [585, 223] on input "Phone Number" at bounding box center [622, 232] width 481 height 51
type input "+2349015696322"
click at [584, 318] on input "Alternative Phone Number" at bounding box center [622, 325] width 481 height 51
type input "+2347064219994"
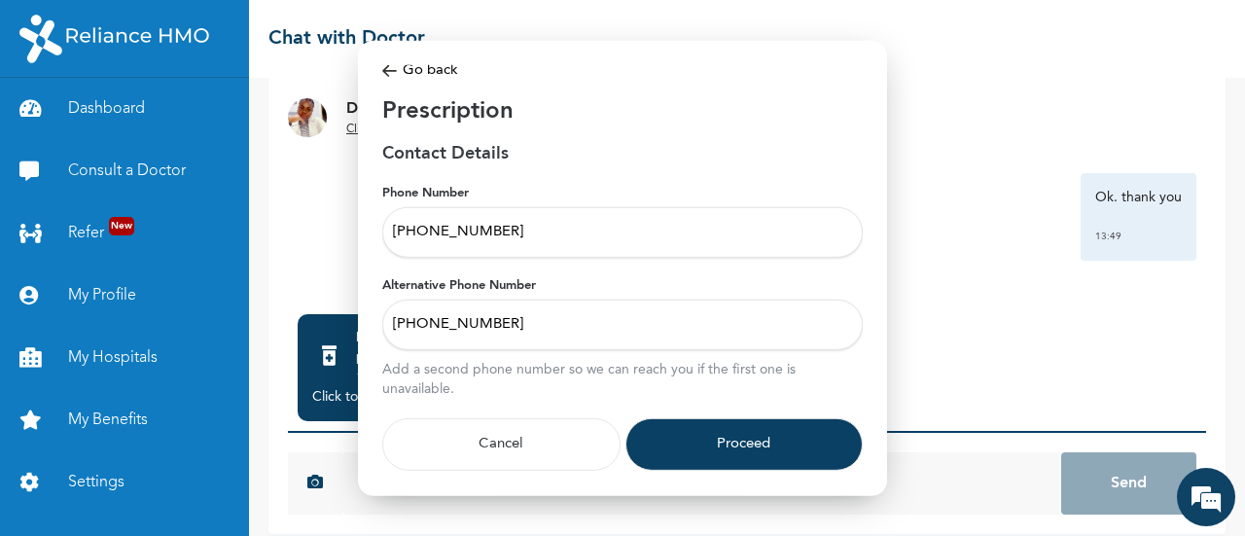
click at [758, 427] on button "Proceed" at bounding box center [745, 444] width 238 height 53
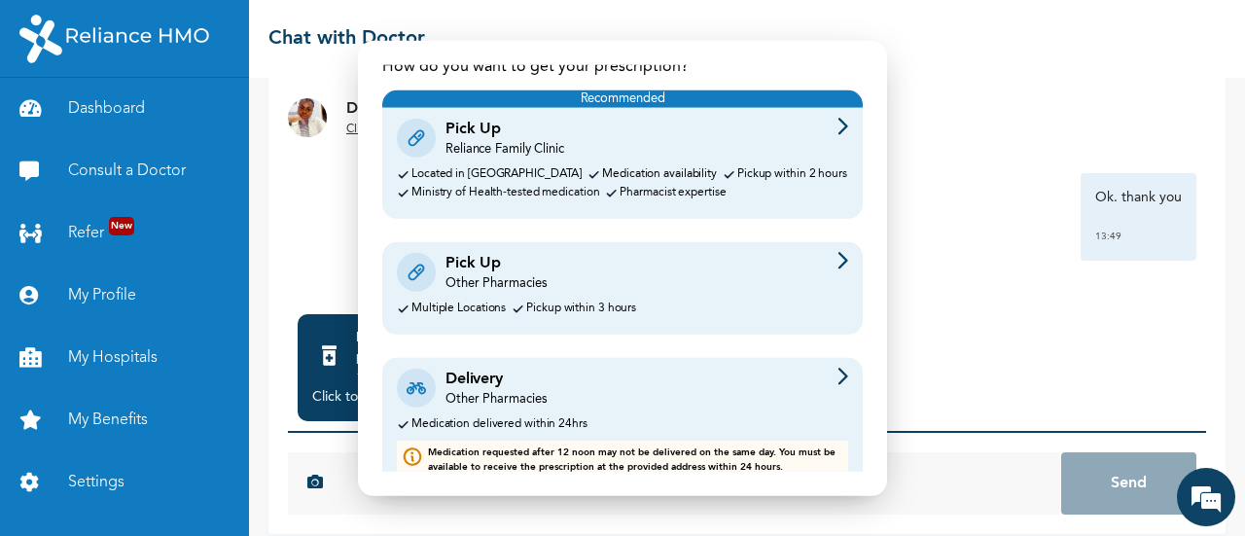
scroll to position [108, 0]
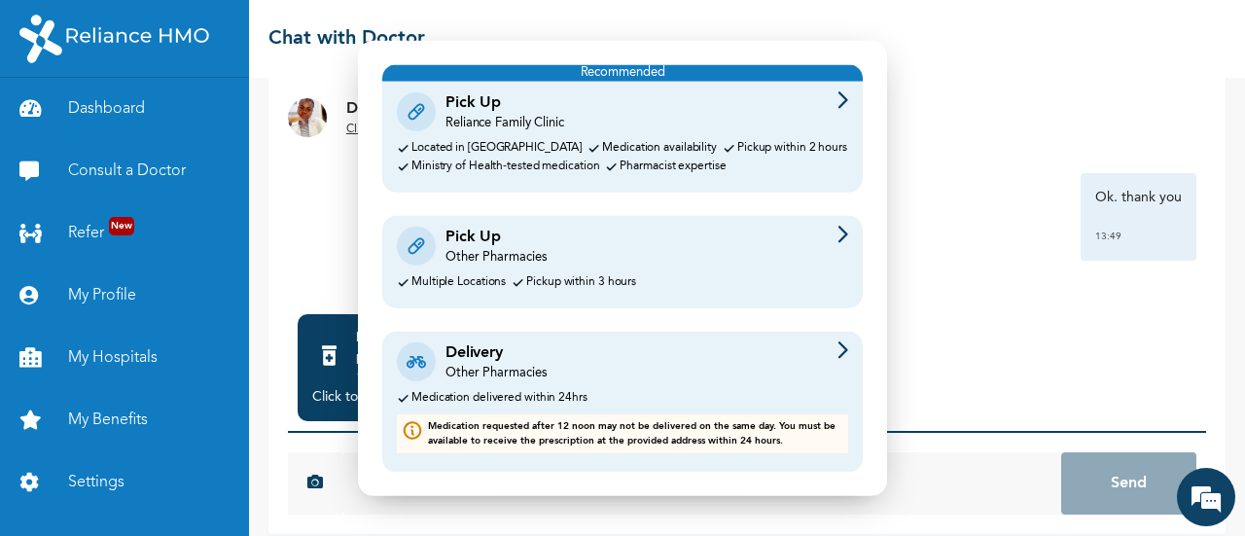
click at [635, 384] on div "Delivery Other Pharmacies Medication delivered within 24hrs Medication requeste…" at bounding box center [622, 402] width 481 height 141
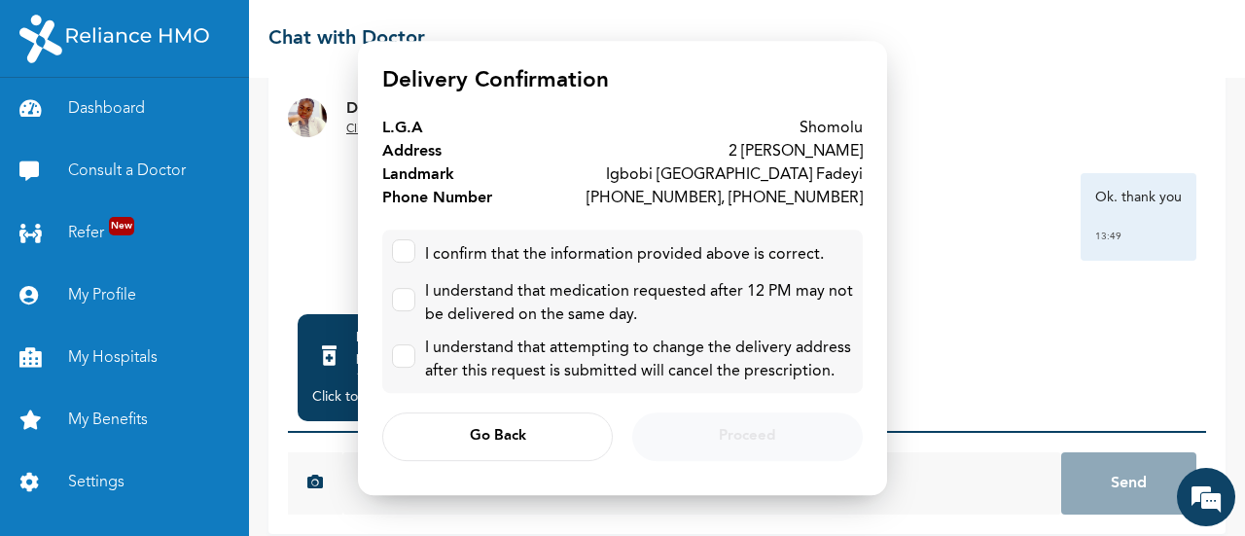
scroll to position [0, 0]
click at [408, 262] on label at bounding box center [403, 250] width 23 height 23
click at [406, 253] on input "checkbox" at bounding box center [399, 246] width 13 height 13
checkbox input "true"
click at [410, 297] on label at bounding box center [403, 299] width 23 height 23
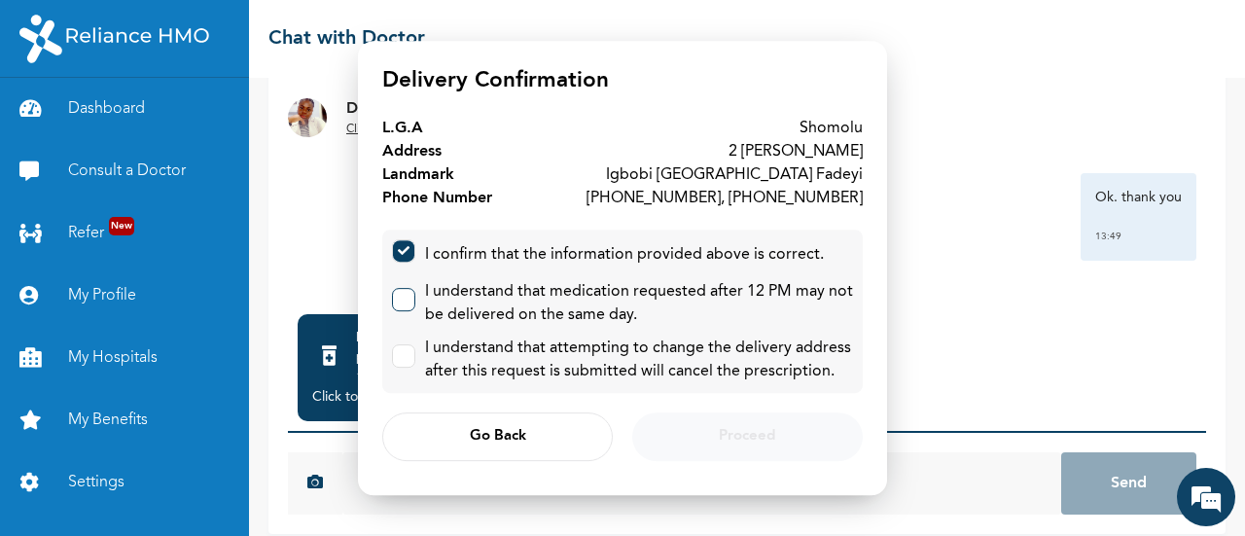
click at [406, 297] on input "checkbox" at bounding box center [399, 295] width 13 height 13
checkbox input "true"
click at [409, 347] on label at bounding box center [403, 355] width 23 height 23
click at [406, 347] on input "checkbox" at bounding box center [399, 351] width 13 height 13
checkbox input "true"
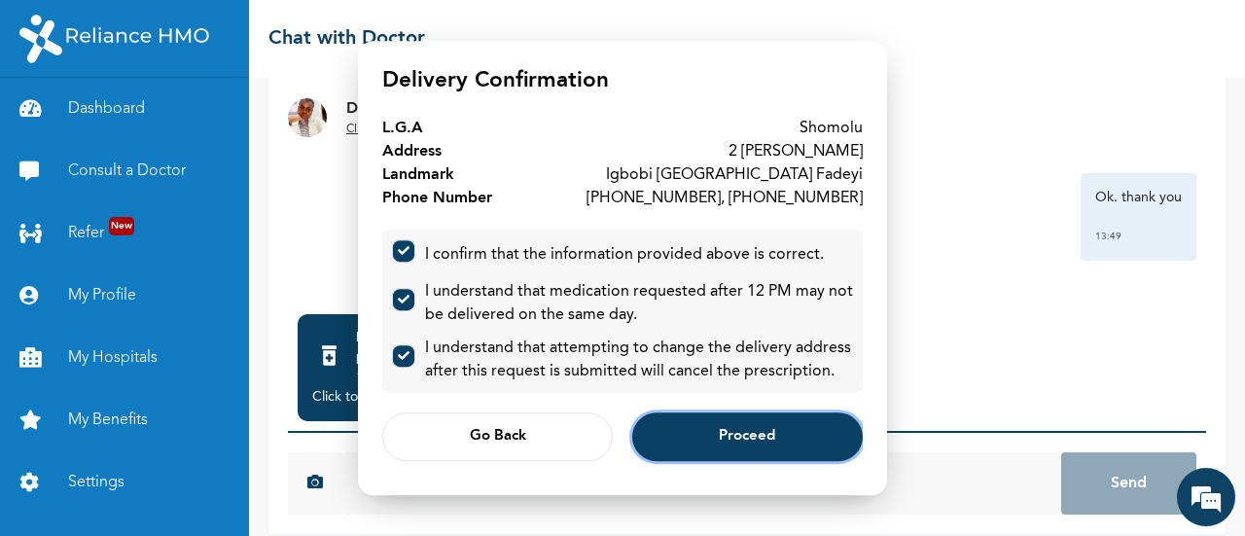
click at [679, 429] on button "Proceed" at bounding box center [747, 436] width 231 height 49
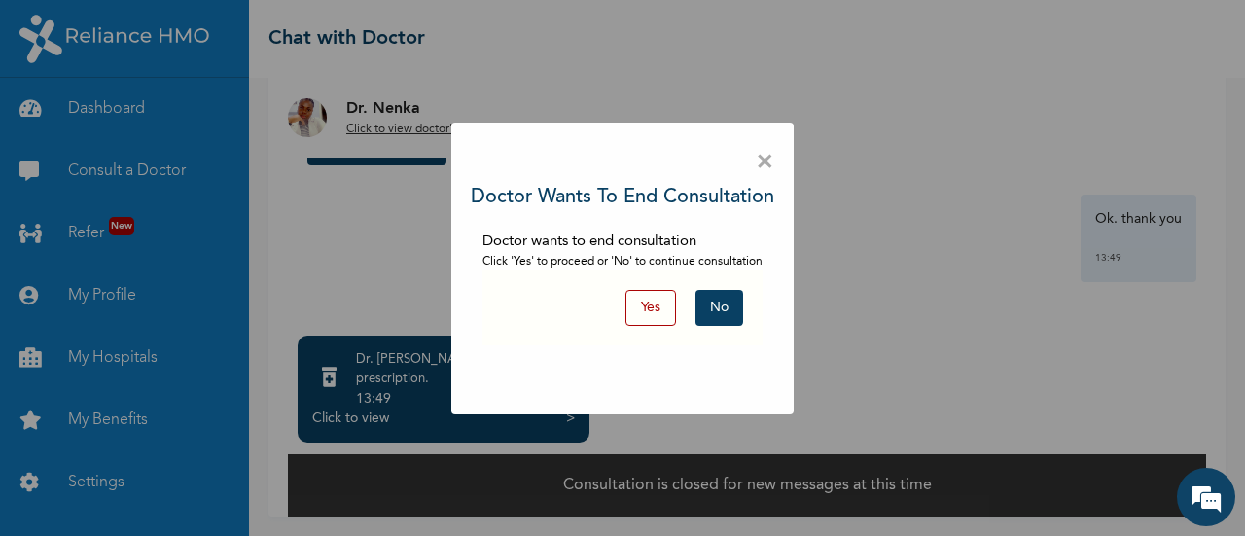
scroll to position [156, 0]
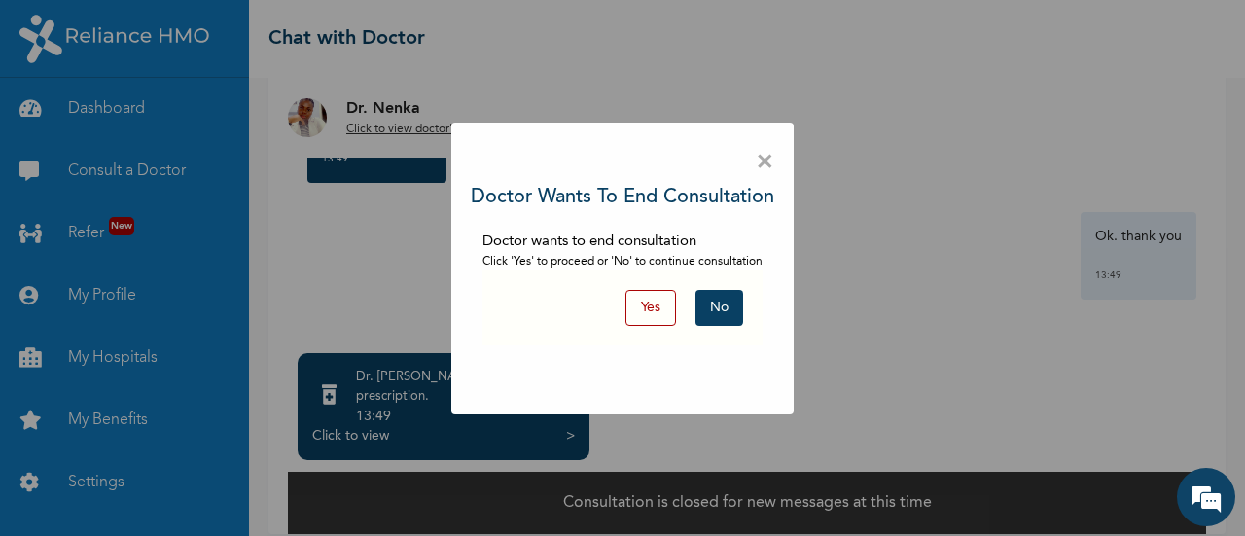
click at [719, 312] on button "No" at bounding box center [720, 308] width 48 height 36
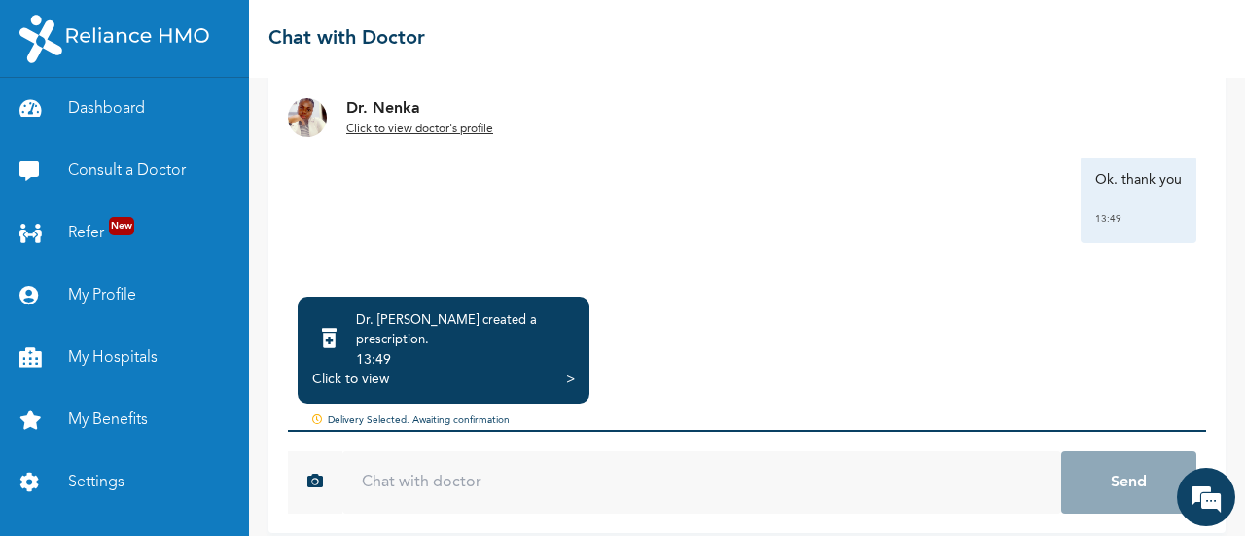
scroll to position [173, 0]
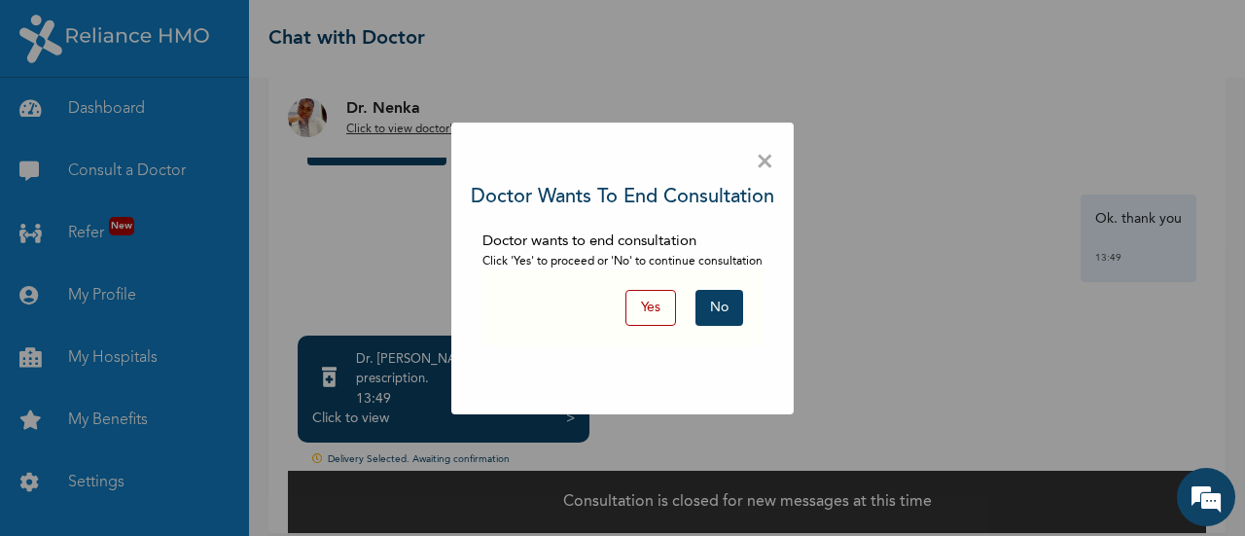
click at [650, 311] on button "Yes" at bounding box center [651, 308] width 51 height 36
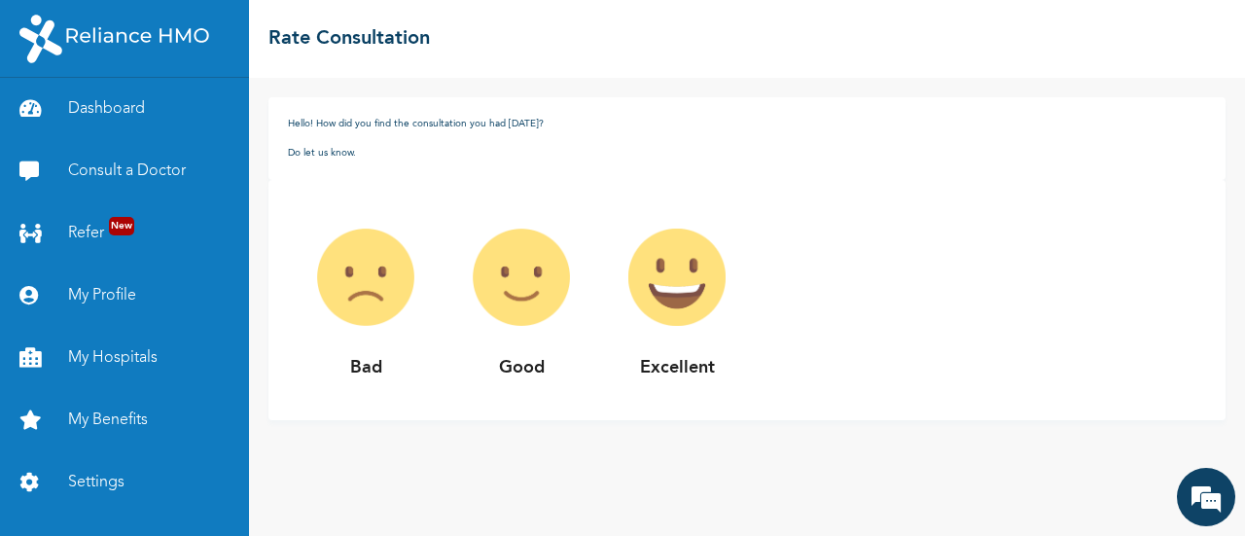
click at [599, 368] on p "Excellent" at bounding box center [677, 368] width 156 height 26
